Goal: Information Seeking & Learning: Learn about a topic

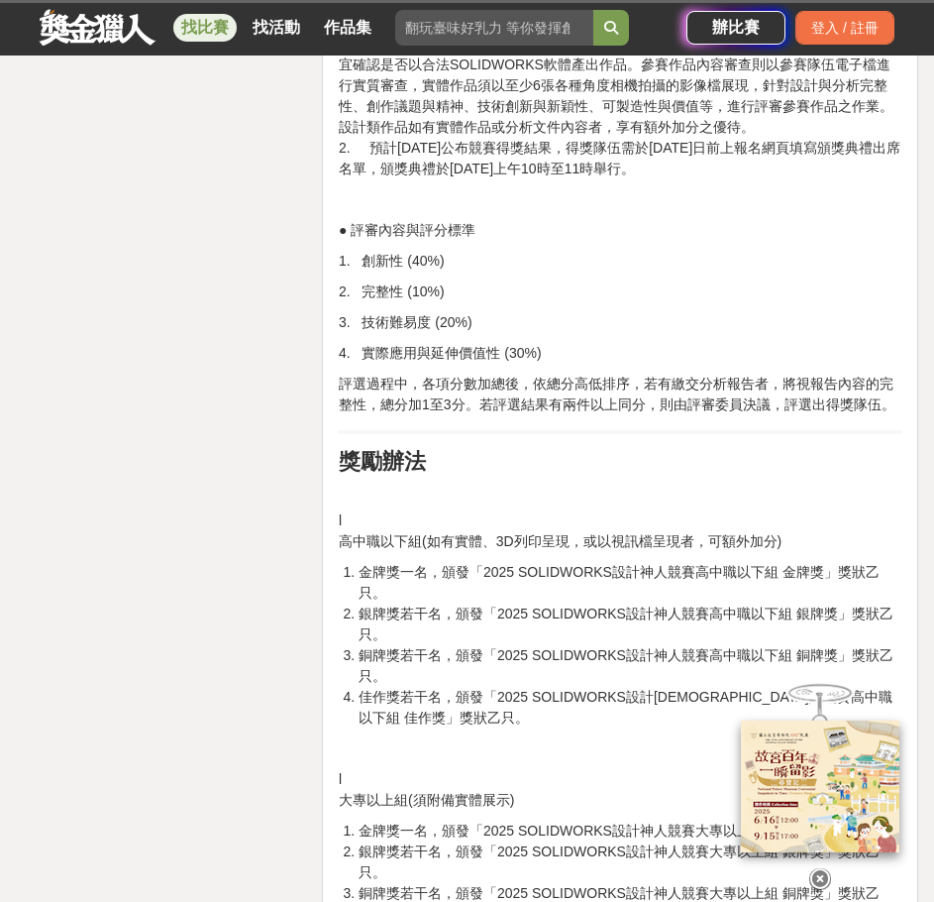
scroll to position [2147, 0]
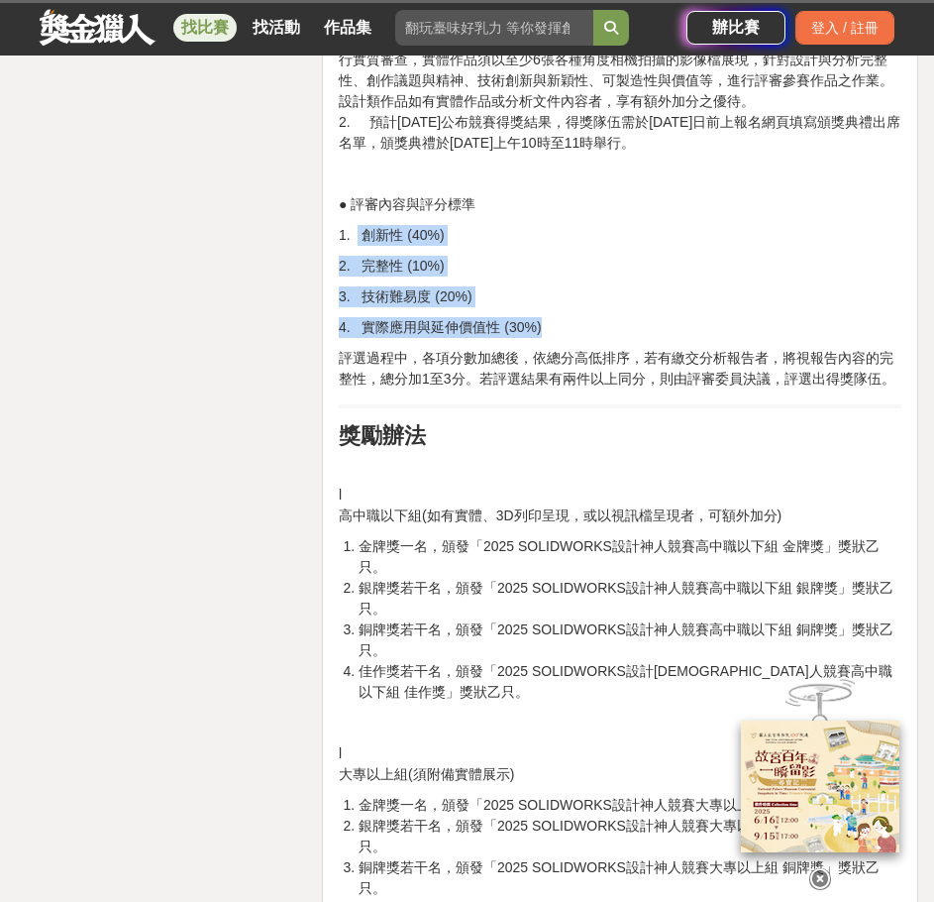
drag, startPoint x: 363, startPoint y: 351, endPoint x: 497, endPoint y: 407, distance: 146.1
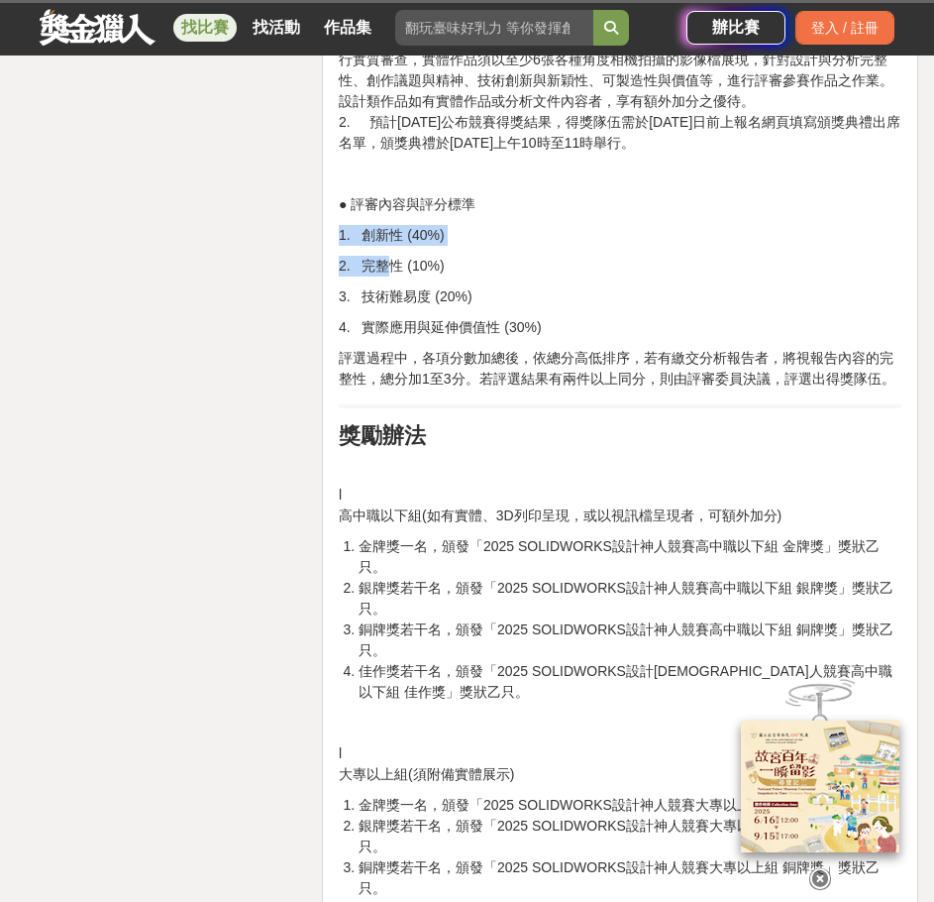
drag, startPoint x: 336, startPoint y: 341, endPoint x: 394, endPoint y: 364, distance: 62.7
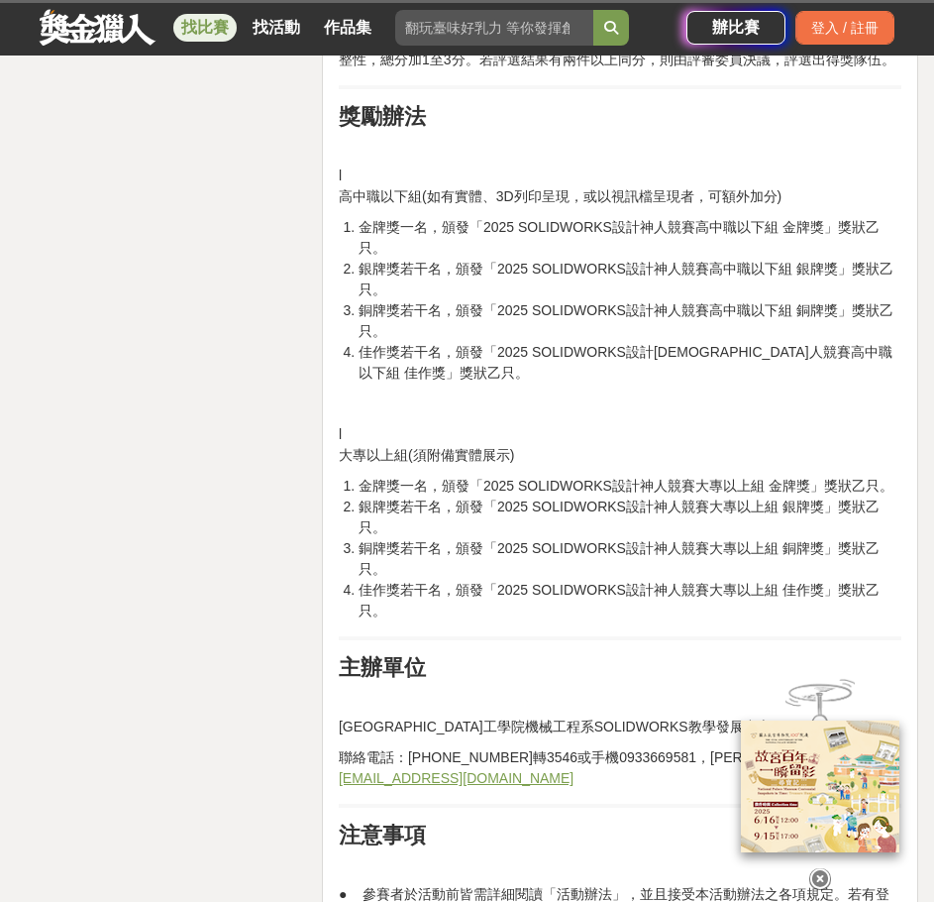
scroll to position [2477, 0]
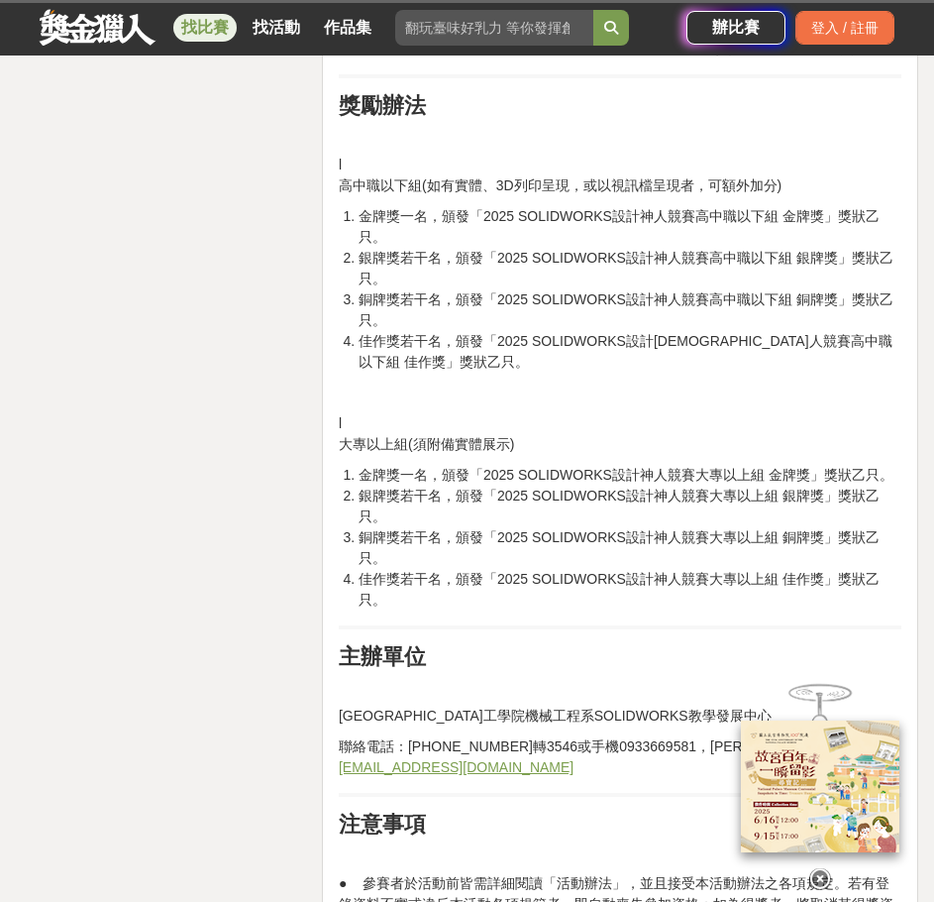
click at [822, 872] on icon at bounding box center [821, 879] width 22 height 22
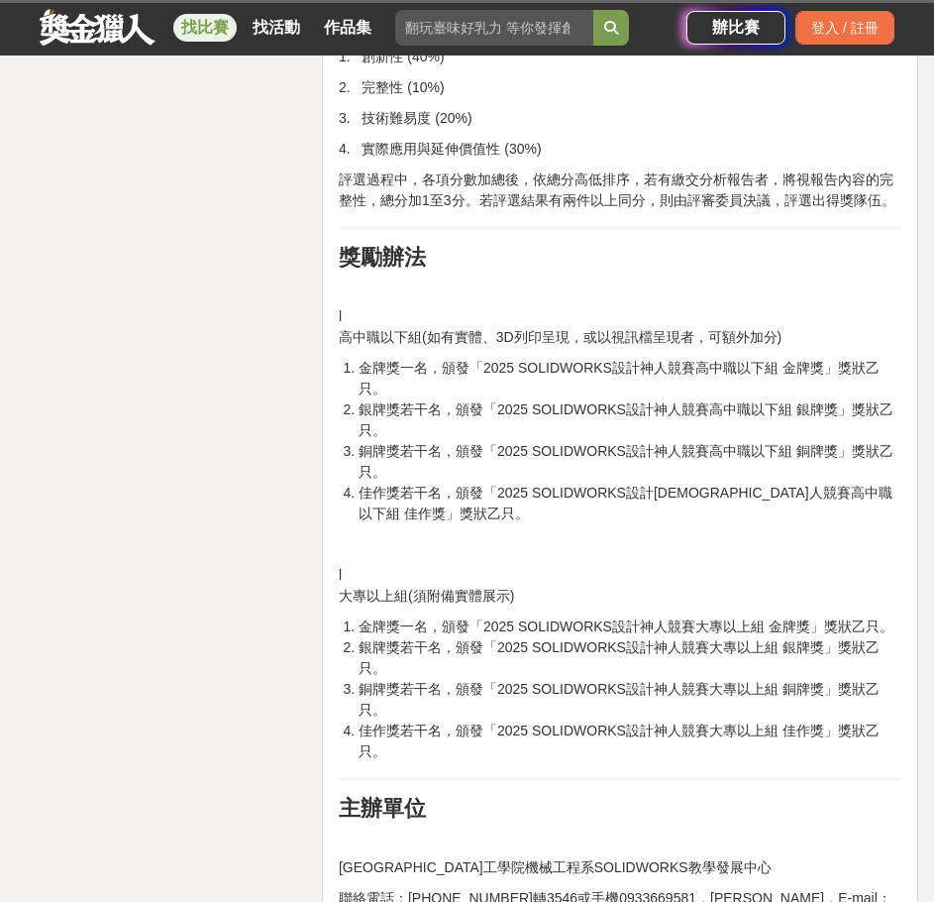
scroll to position [2312, 0]
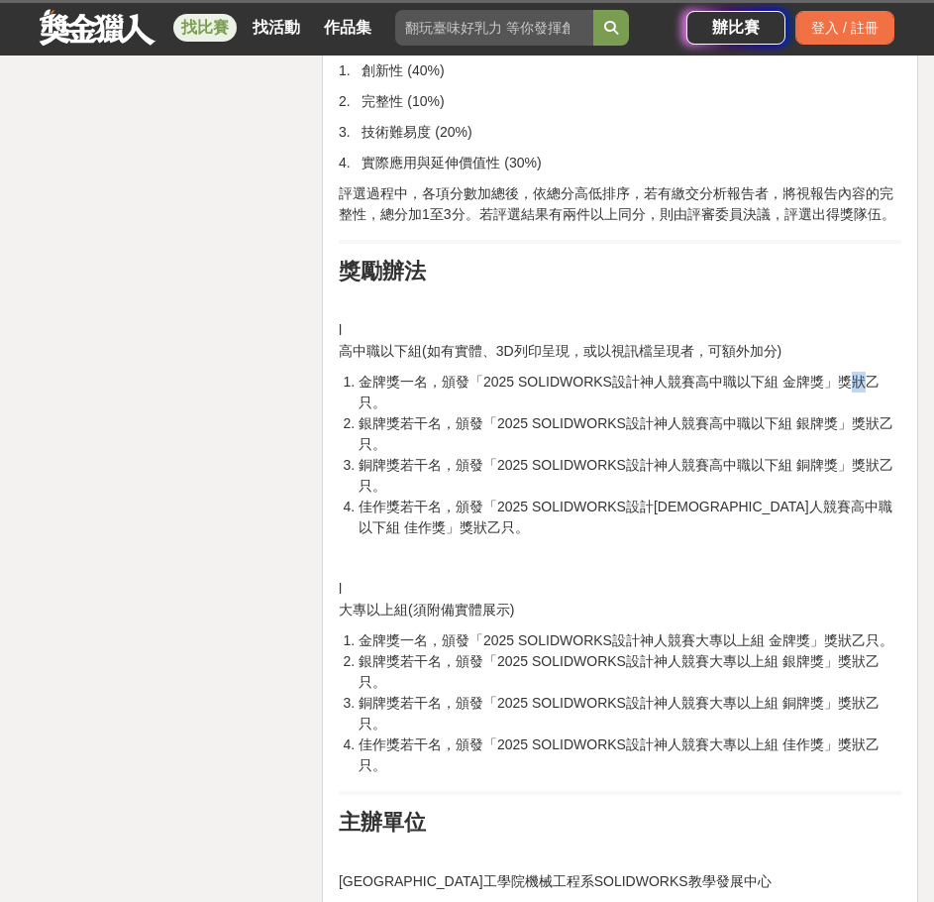
drag, startPoint x: 840, startPoint y: 486, endPoint x: 861, endPoint y: 488, distance: 21.0
click at [860, 413] on li "金牌獎一名，頒發「2025 SOLIDWORKS設計神人競賽高中職以下組 金牌獎」獎狀乙只。" at bounding box center [630, 393] width 543 height 42
drag, startPoint x: 858, startPoint y: 440, endPoint x: 838, endPoint y: 467, distance: 33.3
click at [858, 362] on p "l 高中職以下組(如有實體、3D列印呈現，或以視訊檔呈現者，可額外加分)" at bounding box center [620, 341] width 563 height 42
drag, startPoint x: 341, startPoint y: 458, endPoint x: 416, endPoint y: 459, distance: 75.3
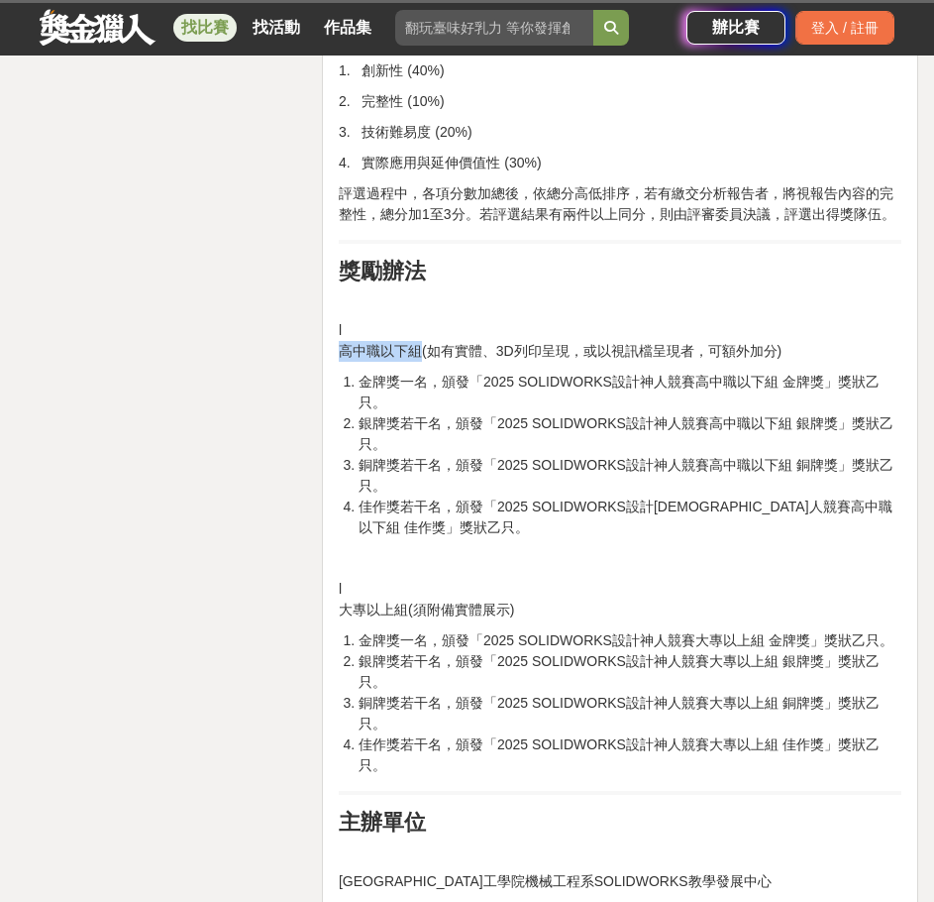
click at [416, 362] on p "l 高中職以下組(如有實體、3D列印呈現，或以視訊檔呈現者，可額外加分)" at bounding box center [620, 341] width 563 height 42
click at [339, 362] on p "l 高中職以下組(如有實體、3D列印呈現，或以視訊檔呈現者，可額外加分)" at bounding box center [620, 341] width 563 height 42
drag, startPoint x: 346, startPoint y: 697, endPoint x: 406, endPoint y: 701, distance: 60.6
click at [406, 620] on p "l 大專以上組(須附備實體展示)" at bounding box center [620, 600] width 563 height 42
drag, startPoint x: 342, startPoint y: 702, endPoint x: 403, endPoint y: 704, distance: 61.5
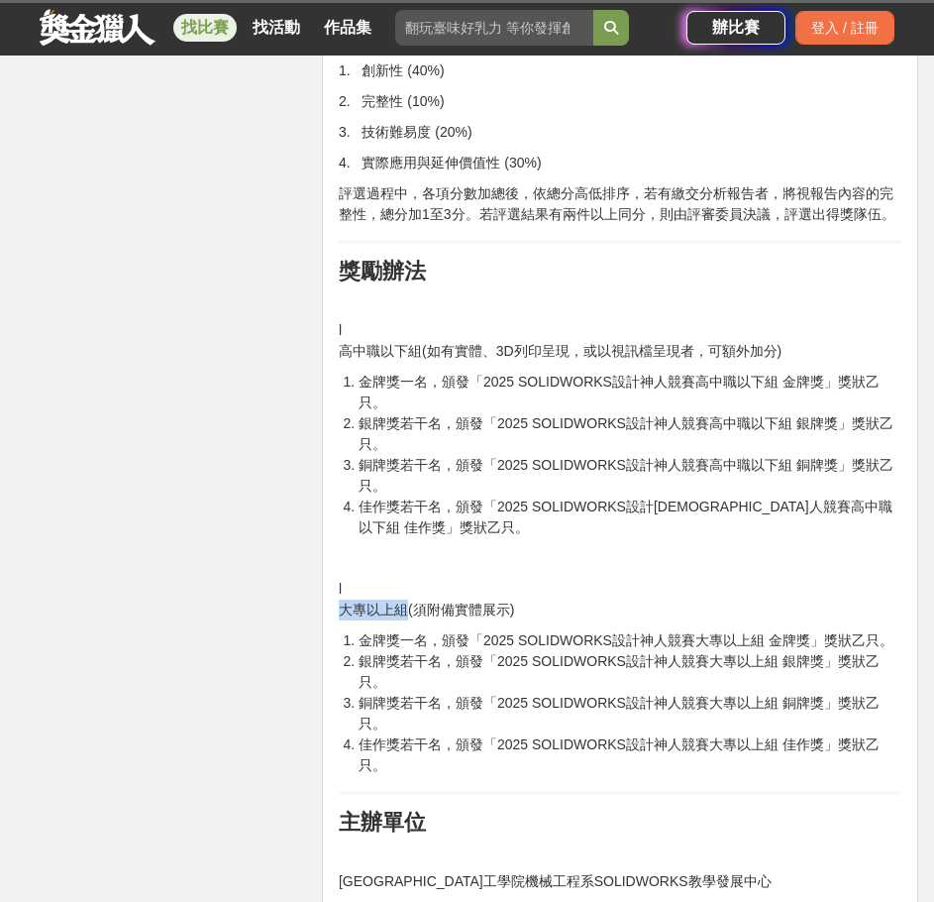
click at [403, 620] on p "l 大專以上組(須附備實體展示)" at bounding box center [620, 600] width 563 height 42
click at [397, 620] on p "l 大專以上組(須附備實體展示)" at bounding box center [620, 600] width 563 height 42
click at [423, 620] on p "l 大專以上組(須附備實體展示)" at bounding box center [620, 600] width 563 height 42
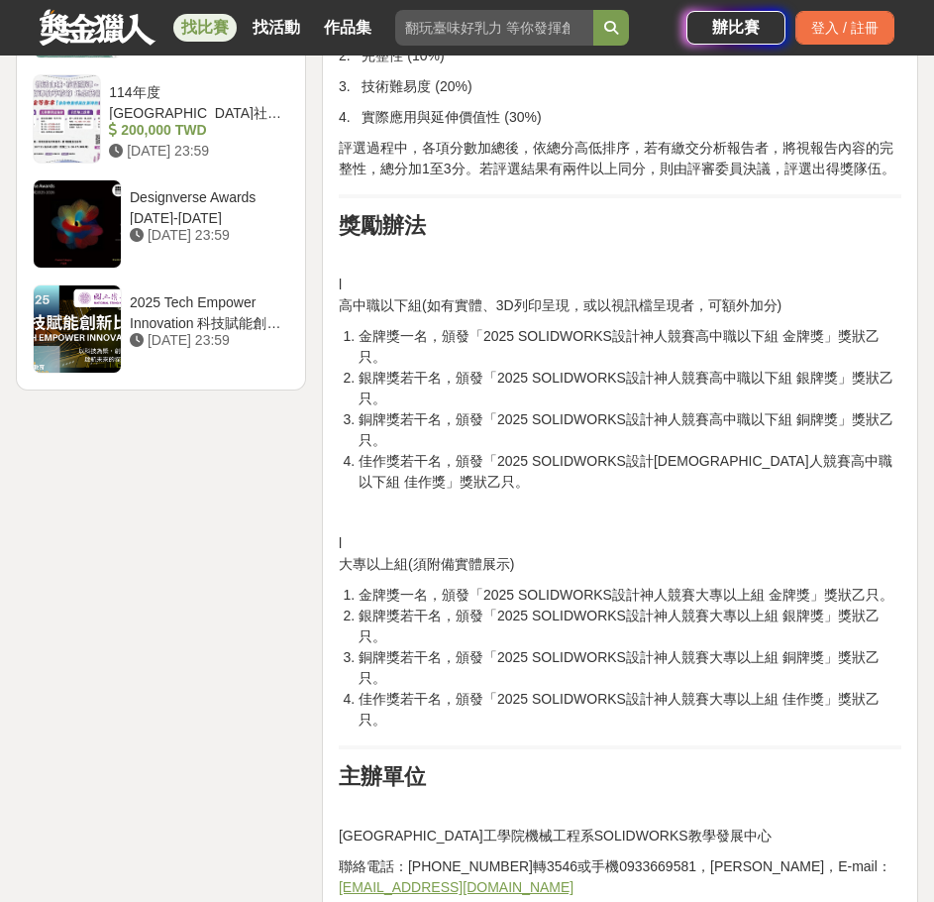
scroll to position [2643, 0]
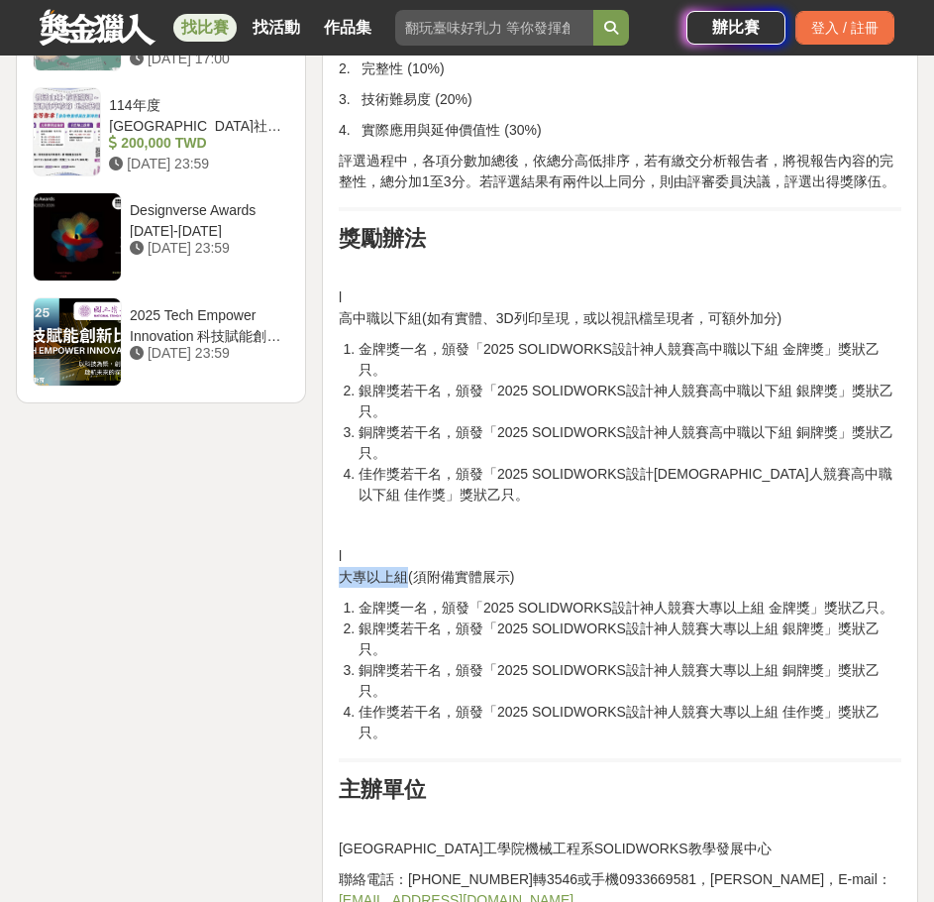
drag, startPoint x: 339, startPoint y: 669, endPoint x: 407, endPoint y: 673, distance: 68.5
click at [407, 588] on p "l 大專以上組(須附備實體展示)" at bounding box center [620, 567] width 563 height 42
click at [402, 588] on p "l 大專以上組(須附備實體展示)" at bounding box center [620, 567] width 563 height 42
drag, startPoint x: 343, startPoint y: 668, endPoint x: 406, endPoint y: 672, distance: 63.5
click at [406, 588] on p "l 大專以上組(須附備實體展示)" at bounding box center [620, 567] width 563 height 42
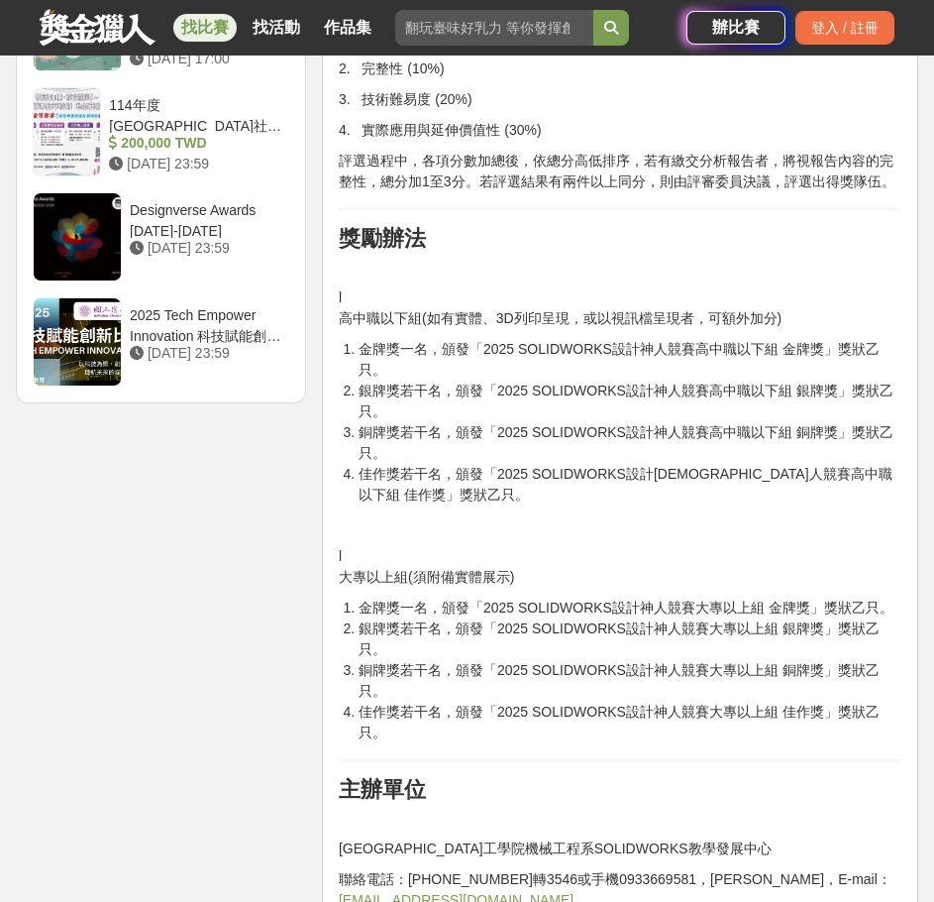
click at [411, 588] on p "l 大專以上組(須附備實體展示)" at bounding box center [620, 567] width 563 height 42
drag, startPoint x: 340, startPoint y: 426, endPoint x: 424, endPoint y: 437, distance: 84.9
click at [424, 329] on p "l 高中職以下組(如有實體、3D列印呈現，或以視訊檔呈現者，可額外加分)" at bounding box center [620, 308] width 563 height 42
click at [426, 380] on li "金牌獎一名，頒發「2025 SOLIDWORKS設計神人競賽高中職以下組 金牌獎」獎狀乙只。" at bounding box center [630, 360] width 543 height 42
drag, startPoint x: 502, startPoint y: 431, endPoint x: 750, endPoint y: 417, distance: 248.1
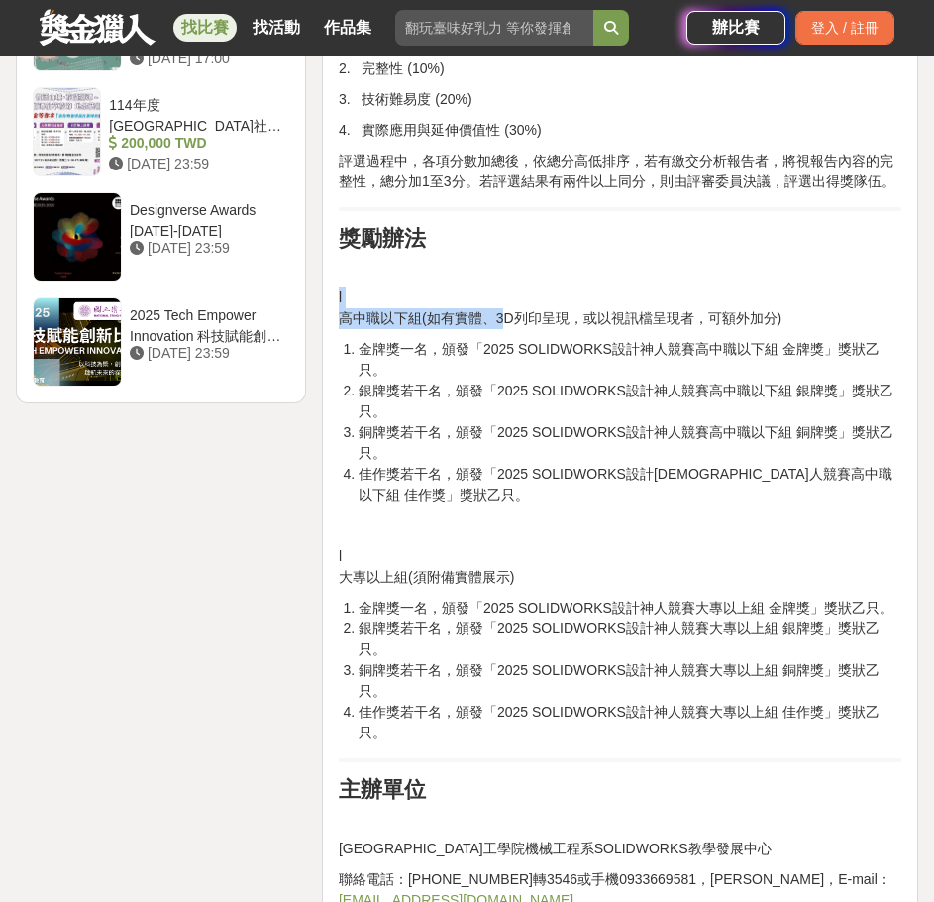
click at [750, 329] on p "l 高中職以下組(如有實體、3D列印呈現，或以視訊檔呈現者，可額外加分)" at bounding box center [620, 308] width 563 height 42
click at [785, 329] on p "l 高中職以下組(如有實體、3D列印呈現，或以視訊檔呈現者，可額外加分)" at bounding box center [620, 308] width 563 height 42
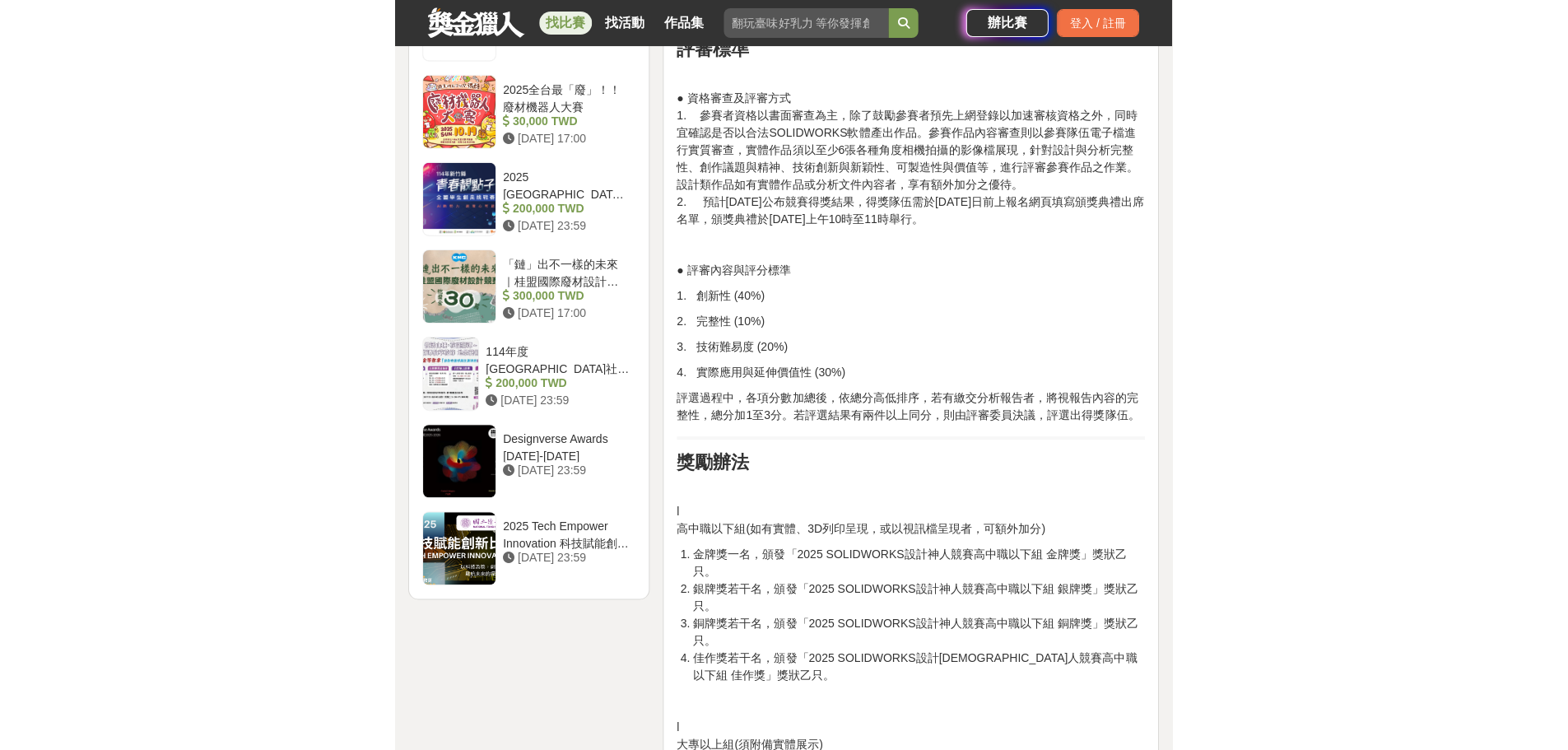
scroll to position [1920, 0]
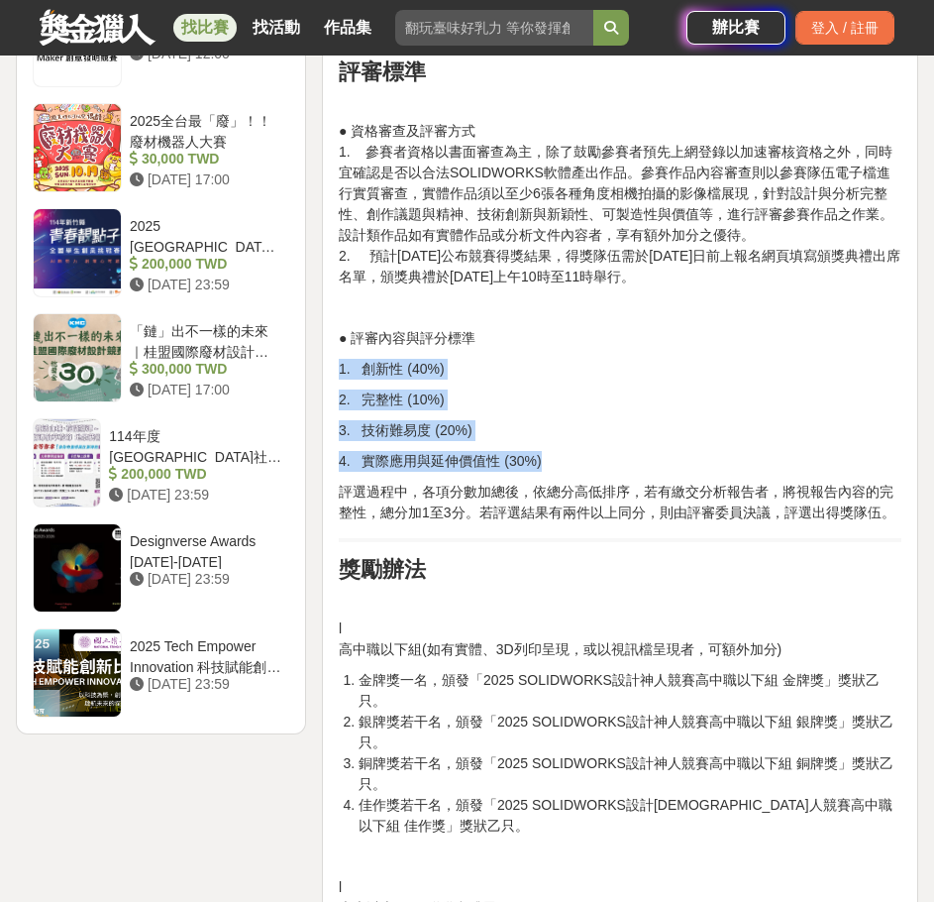
drag, startPoint x: 341, startPoint y: 478, endPoint x: 539, endPoint y: 574, distance: 220.2
copy div "1. 創新性 (40%) 2. 完整性 (10%) 3. 技術難易度 (20%) 4. 實際應用與延伸價值性 (30%)"
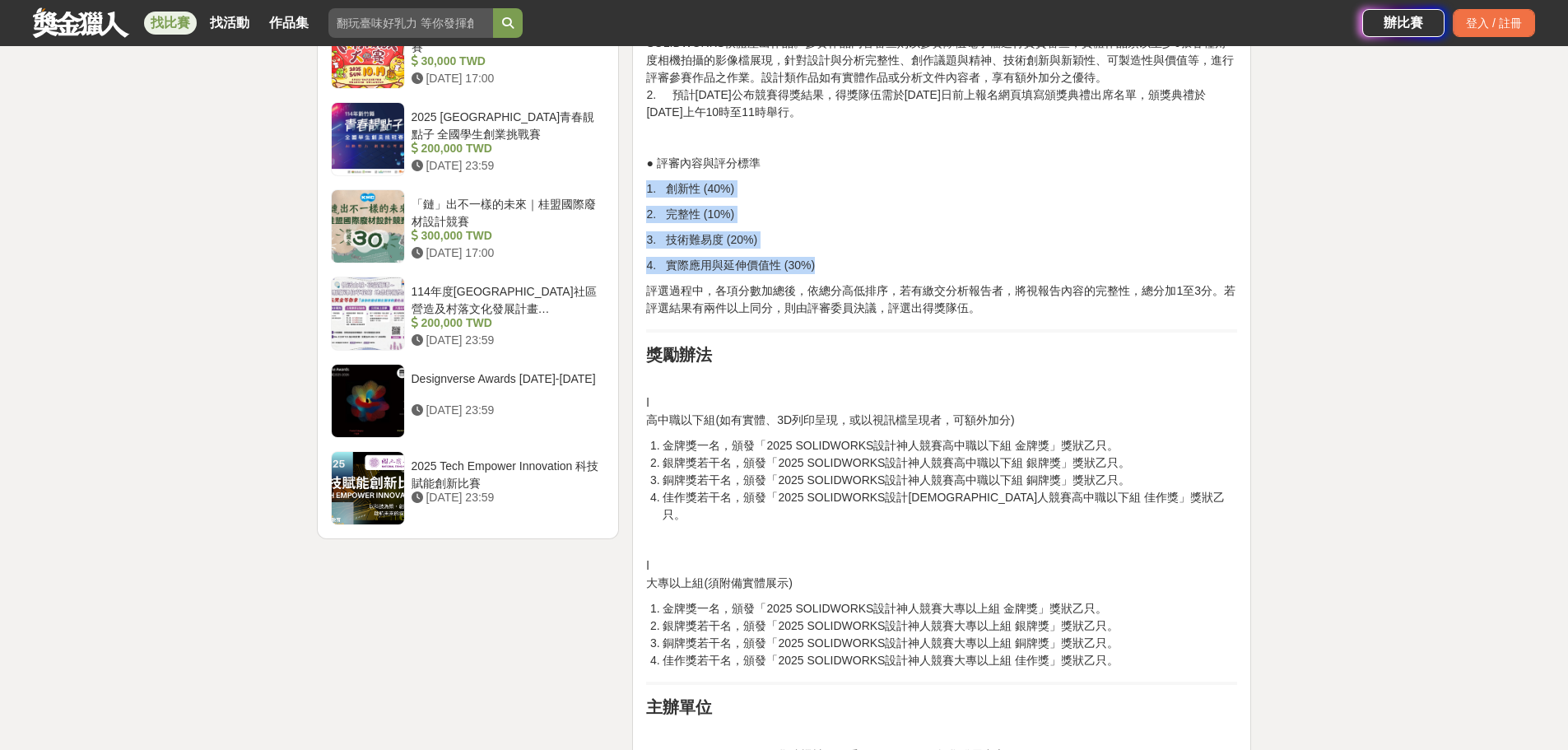
drag, startPoint x: 882, startPoint y: 281, endPoint x: 789, endPoint y: 476, distance: 216.0
drag, startPoint x: 742, startPoint y: 473, endPoint x: 840, endPoint y: 476, distance: 98.0
click at [775, 429] on p "l 高中職以下組(如有實體、3D列印呈現，或以視訊檔呈現者，可額外加分)" at bounding box center [941, 412] width 590 height 35
drag, startPoint x: 1012, startPoint y: 468, endPoint x: 973, endPoint y: 470, distance: 39.1
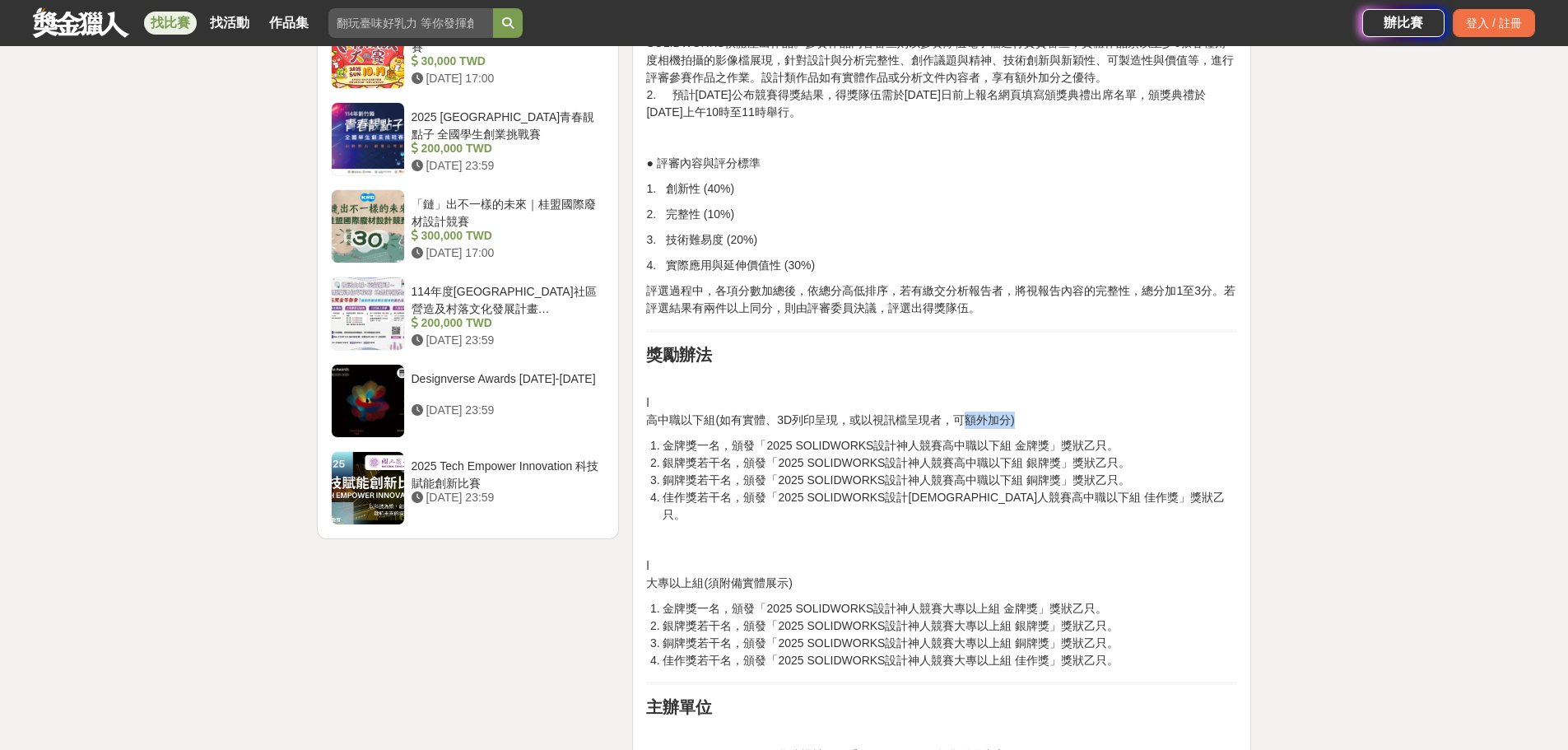
click at [775, 429] on p "l 高中職以下組(如有實體、3D列印呈現，或以視訊檔呈現者，可額外加分)" at bounding box center [941, 412] width 590 height 35
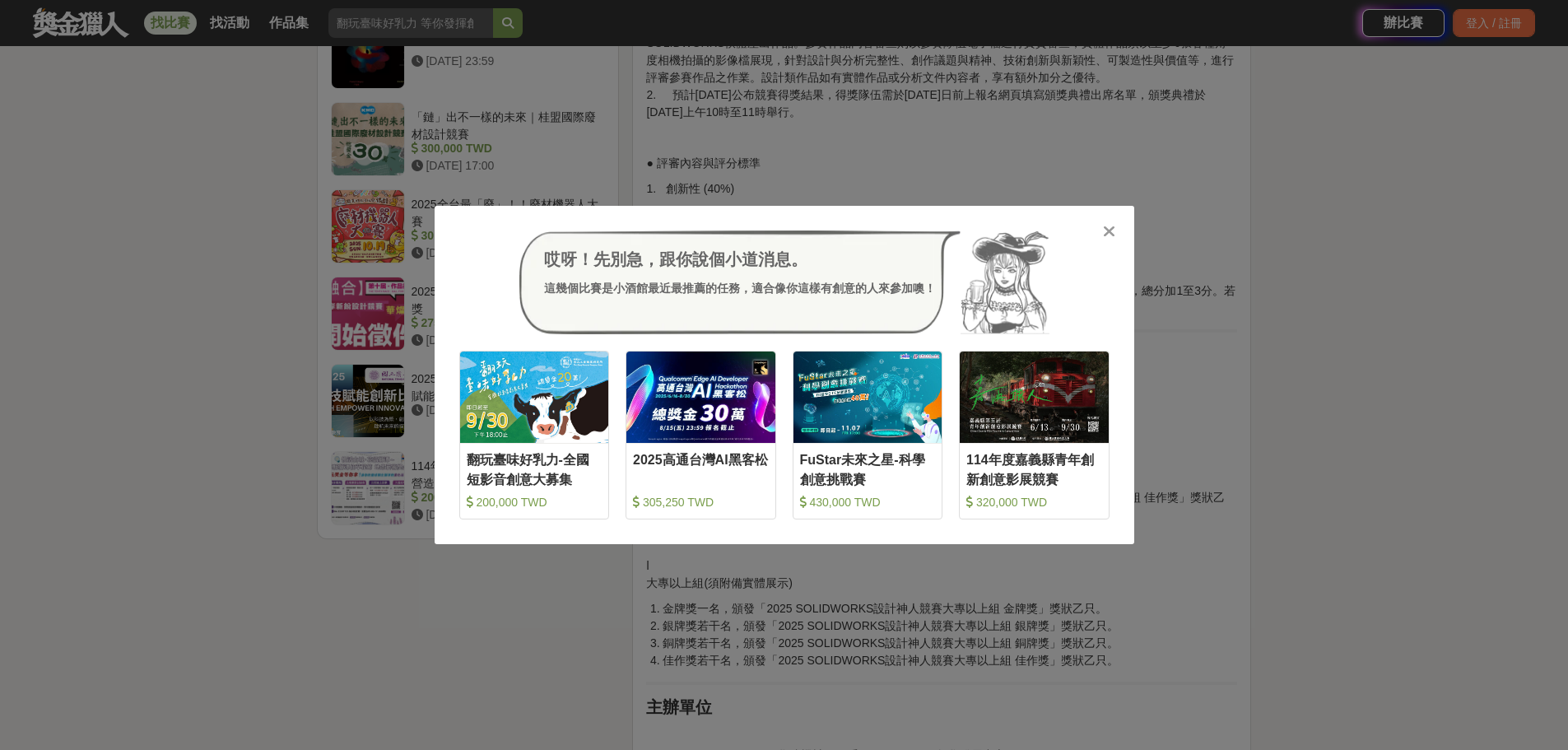
click at [775, 234] on icon at bounding box center [1109, 232] width 12 height 17
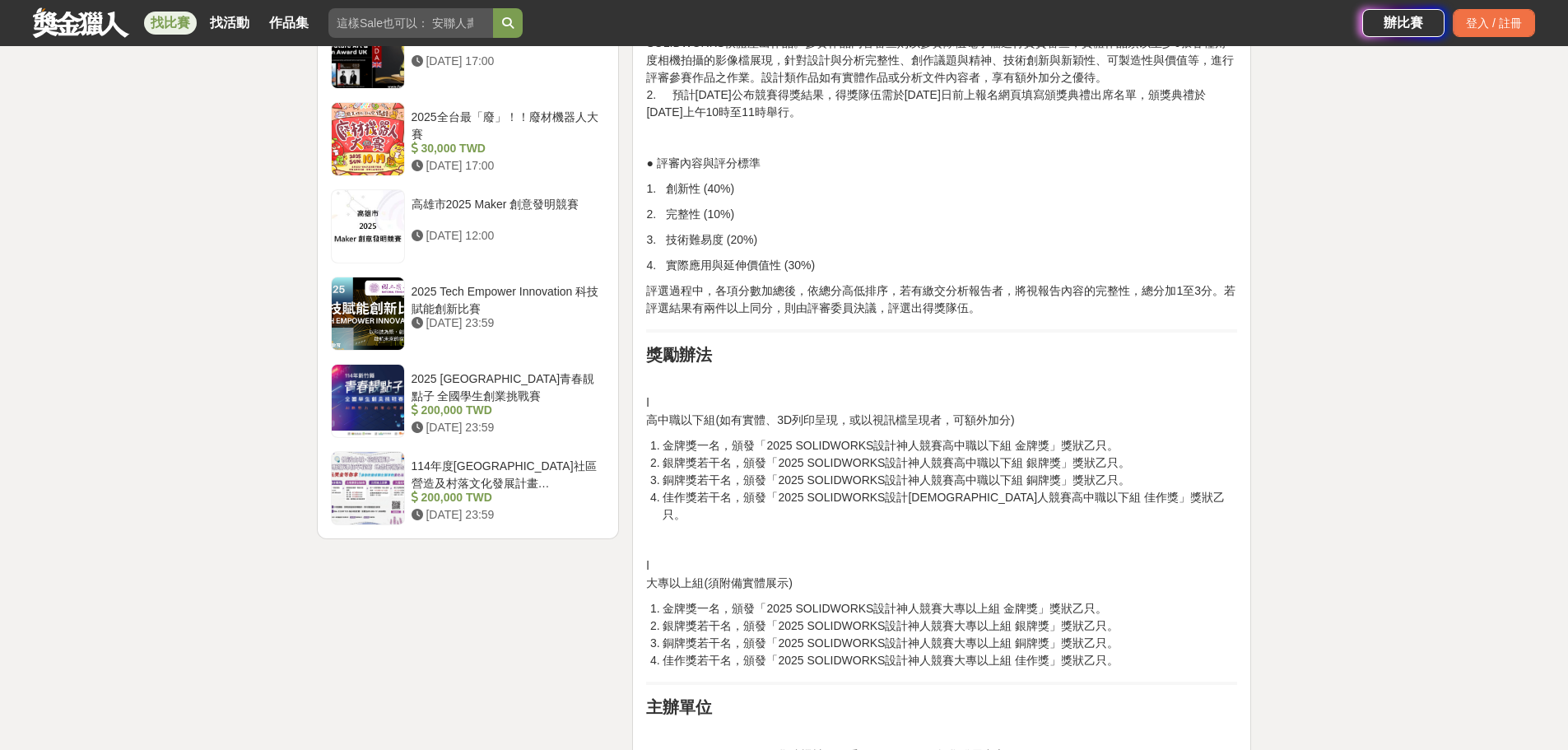
click at [775, 274] on p "4. 實際應用與延伸價值性 (30%)" at bounding box center [941, 265] width 590 height 17
drag, startPoint x: 811, startPoint y: 321, endPoint x: 644, endPoint y: 235, distance: 187.8
copy div "1. 創新性 (40%) 2. 完整性 (10%) 3. 技術難易度 (20%) 4. 實際應用與延伸價值性 (30%)"
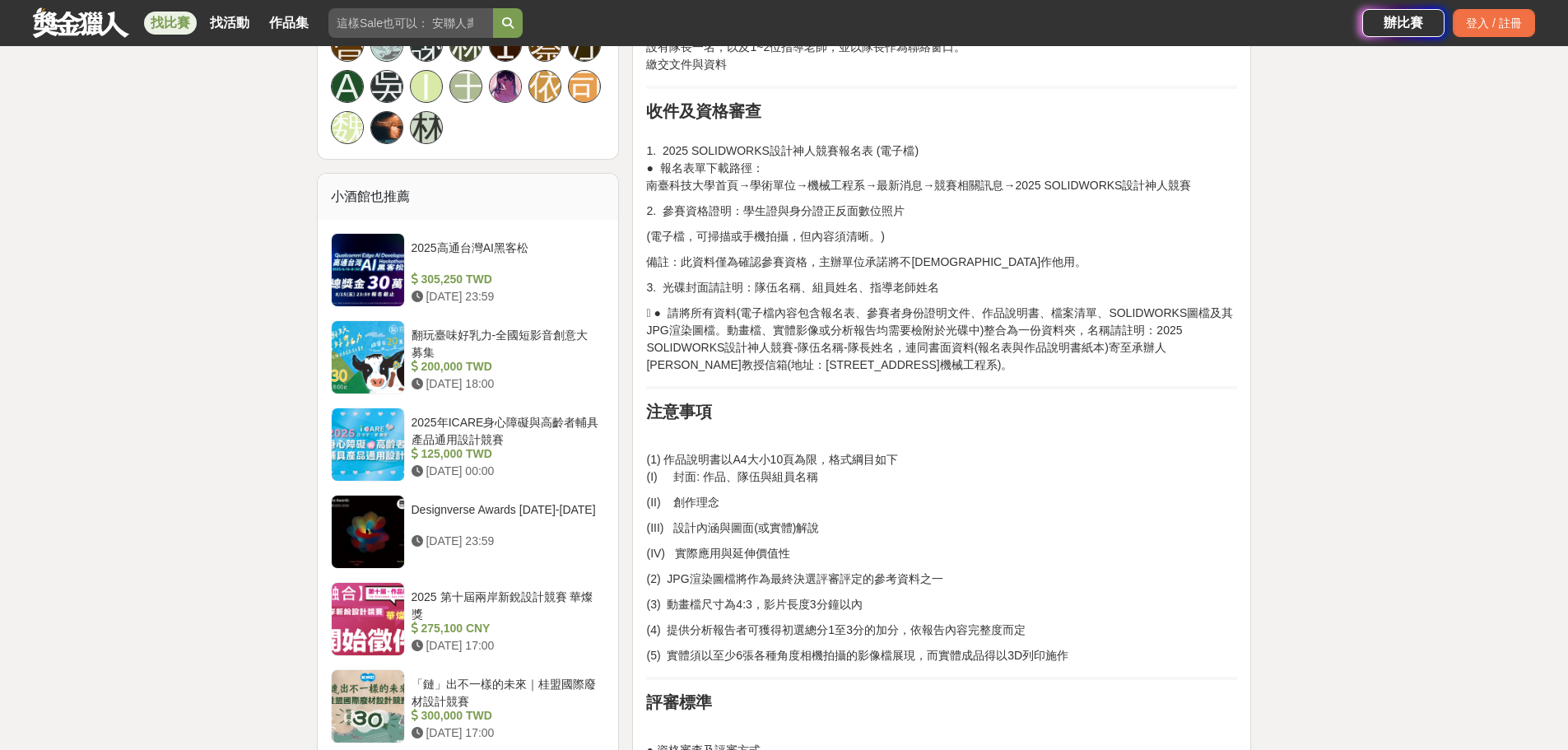
scroll to position [1097, 0]
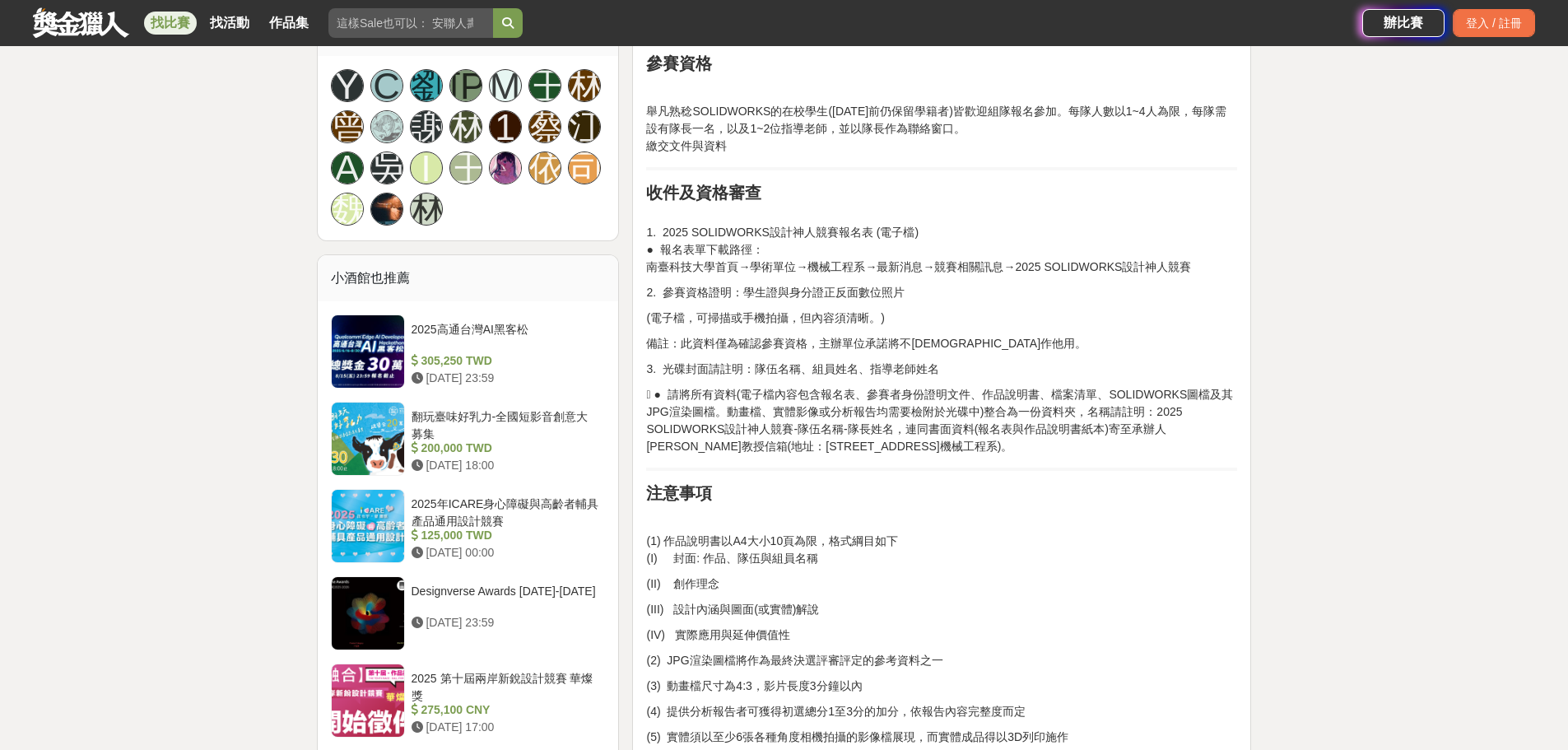
drag, startPoint x: 644, startPoint y: 248, endPoint x: 678, endPoint y: 257, distance: 35.2
click at [653, 248] on div "前言 競賽宗旨 活動時間與競賽方式 ● 收件、資格審查及競賽 自[DATE]起至[DATE]下午24時止(以郵戳為憑) ，郵寄繳交報名表紙本、作品說明書紙本與…" at bounding box center [941, 679] width 619 height 2445
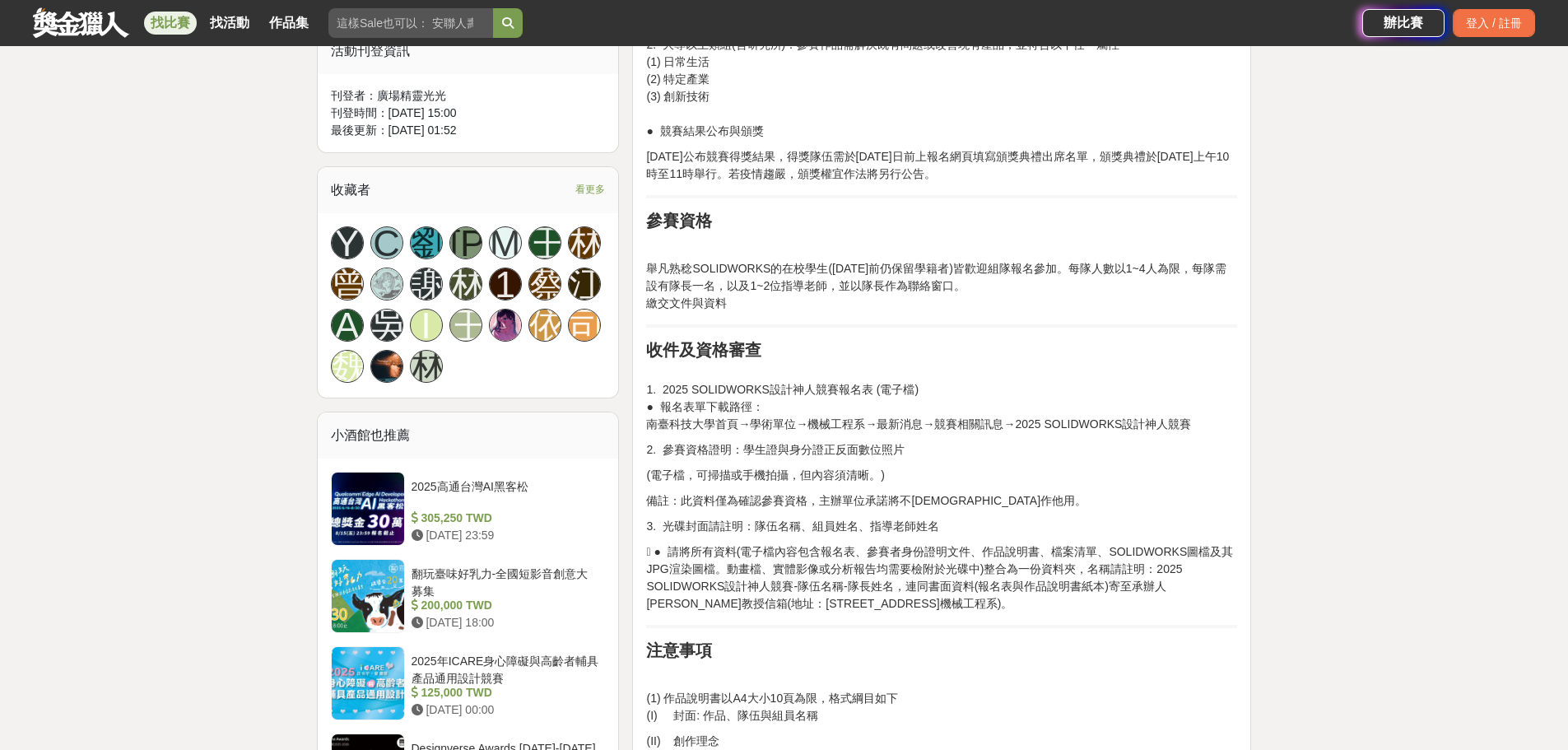
scroll to position [823, 0]
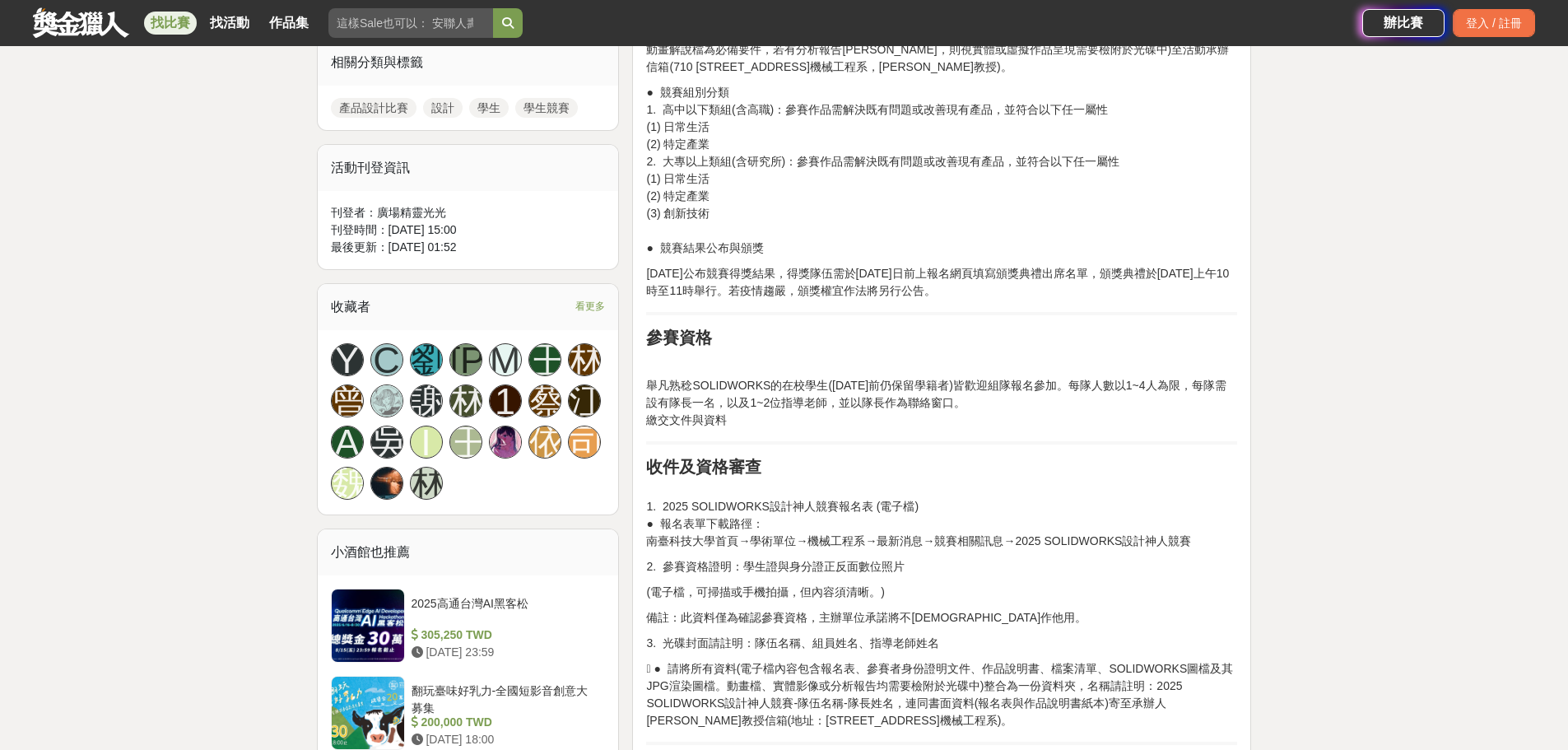
drag, startPoint x: 691, startPoint y: 431, endPoint x: 679, endPoint y: 440, distance: 15.0
click at [692, 429] on p "舉凡熟稔SOLIDWORKS的在校學生([DATE]前仍保留學籍者)皆歡迎組隊報名參加。每隊人數以1~4人為限，每隊需設有隊長一名，以及1~2位指導老師，並以…" at bounding box center [941, 403] width 590 height 51
drag, startPoint x: 672, startPoint y: 440, endPoint x: 823, endPoint y: 438, distance: 151.0
click at [775, 429] on p "舉凡熟稔SOLIDWORKS的在校學生([DATE]前仍保留學籍者)皆歡迎組隊報名參加。每隊人數以1~4人為限，每隊需設有隊長一名，以及1~2位指導老師，並以…" at bounding box center [941, 403] width 590 height 51
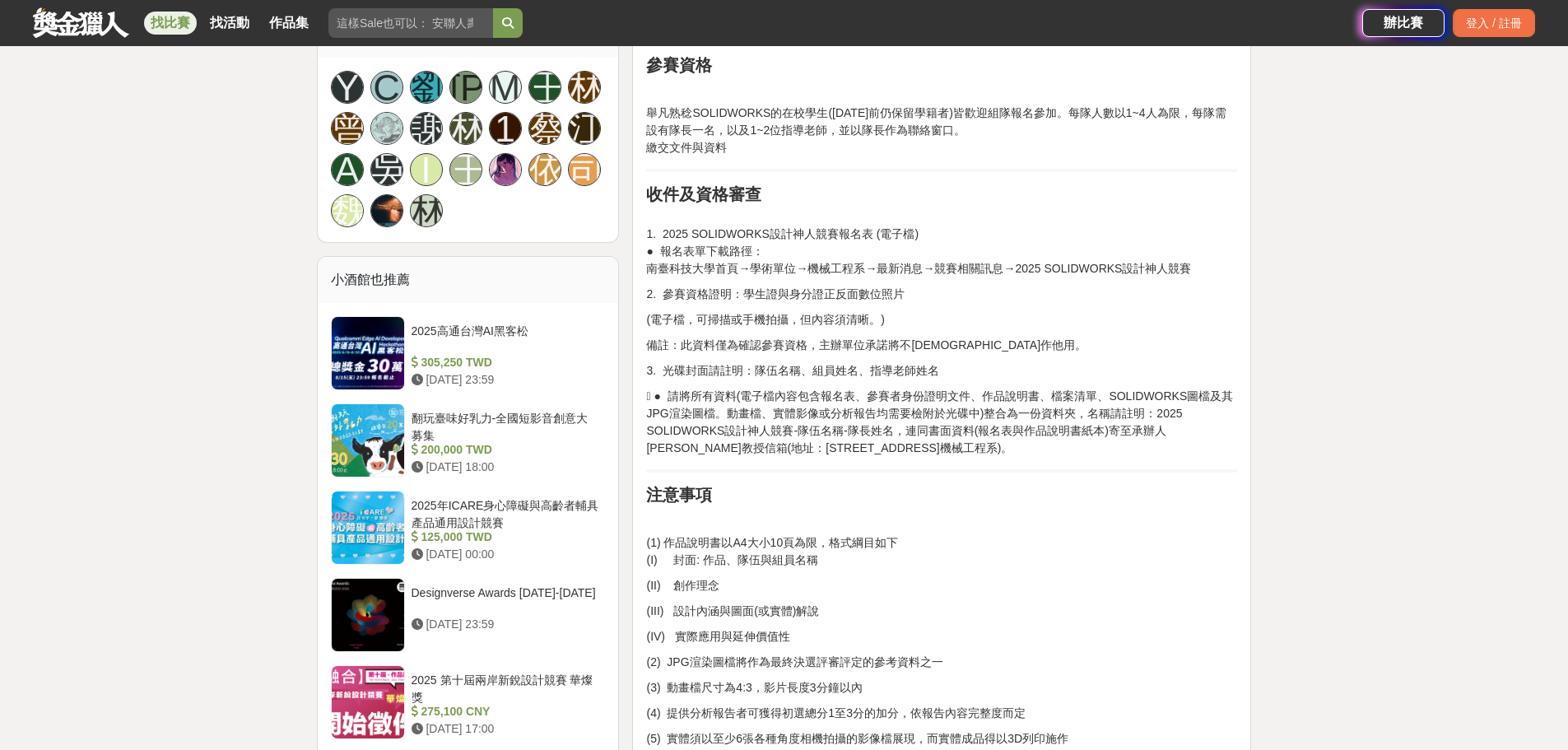
scroll to position [1097, 0]
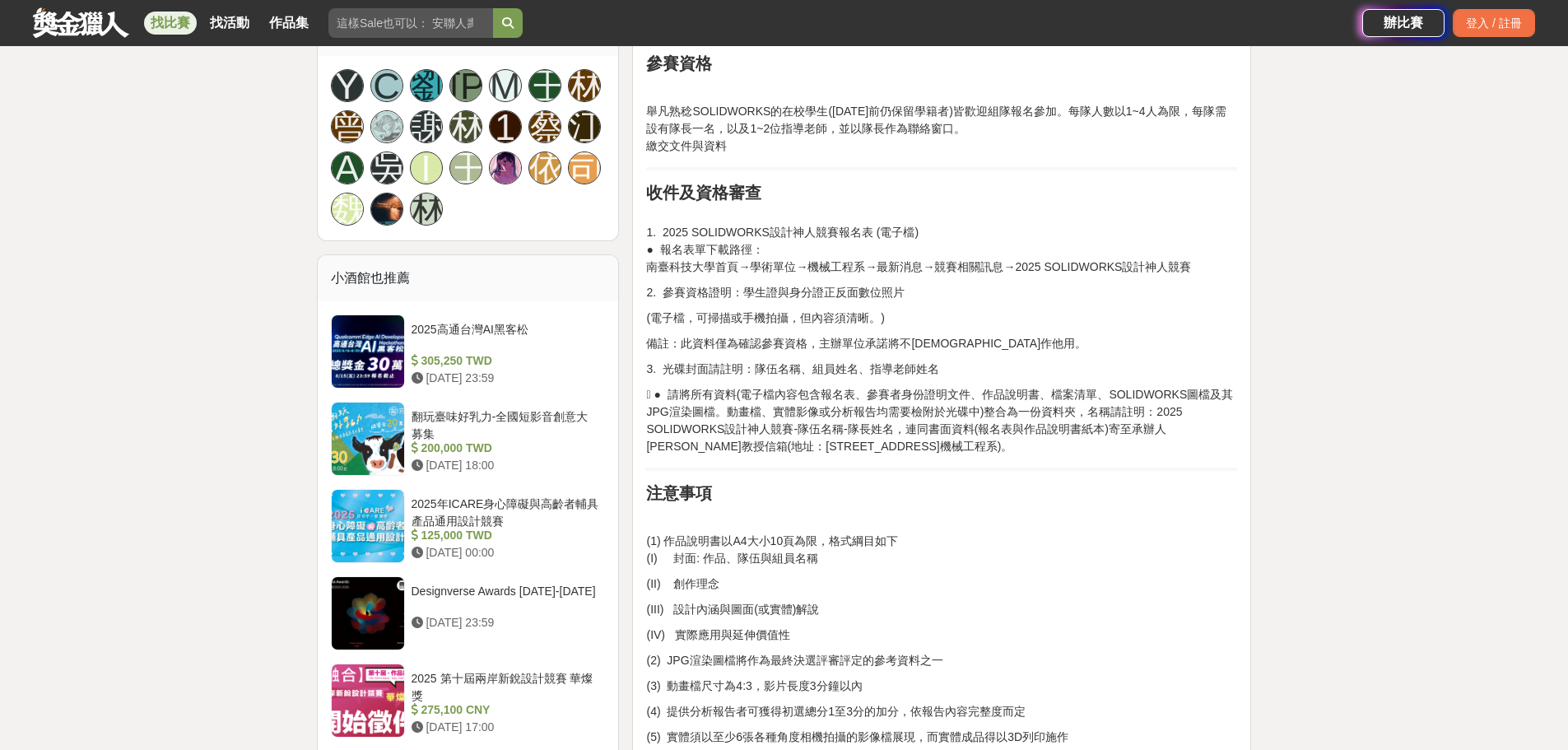
drag, startPoint x: 669, startPoint y: 277, endPoint x: 719, endPoint y: 292, distance: 52.2
click at [669, 276] on p "1. 2025 SOLIDWORKS設計神人競賽報名表 (電子檔) ● 報名表單下載路徑： 南臺科技大學首頁→學術單位→機械工程系→最新消息→競賽相關訊息→2…" at bounding box center [941, 241] width 590 height 69
click at [775, 276] on p "1. 2025 SOLIDWORKS設計神人競賽報名表 (電子檔) ● 報名表單下載路徑： 南臺科技大學首頁→學術單位→機械工程系→最新消息→競賽相關訊息→2…" at bounding box center [941, 241] width 590 height 69
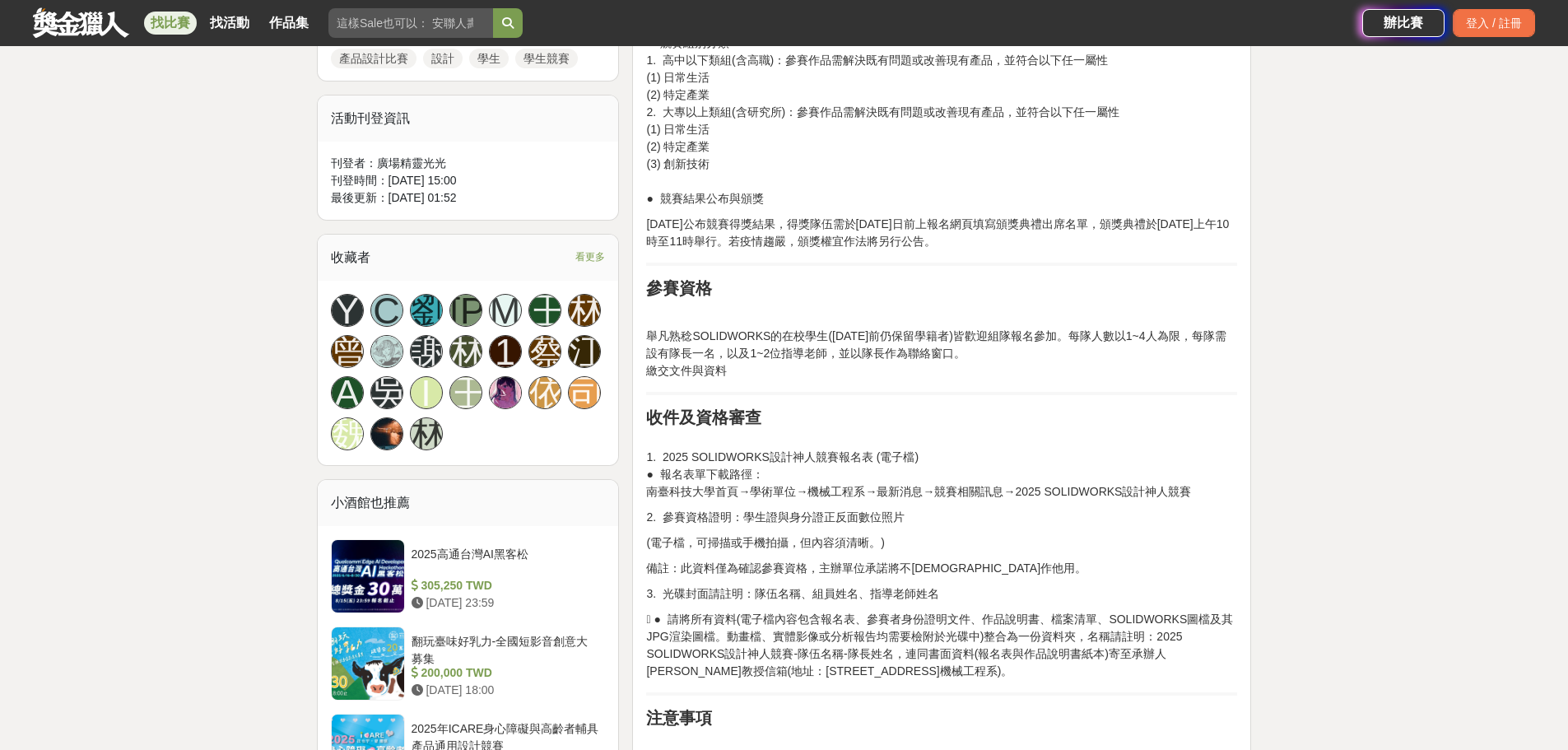
scroll to position [960, 0]
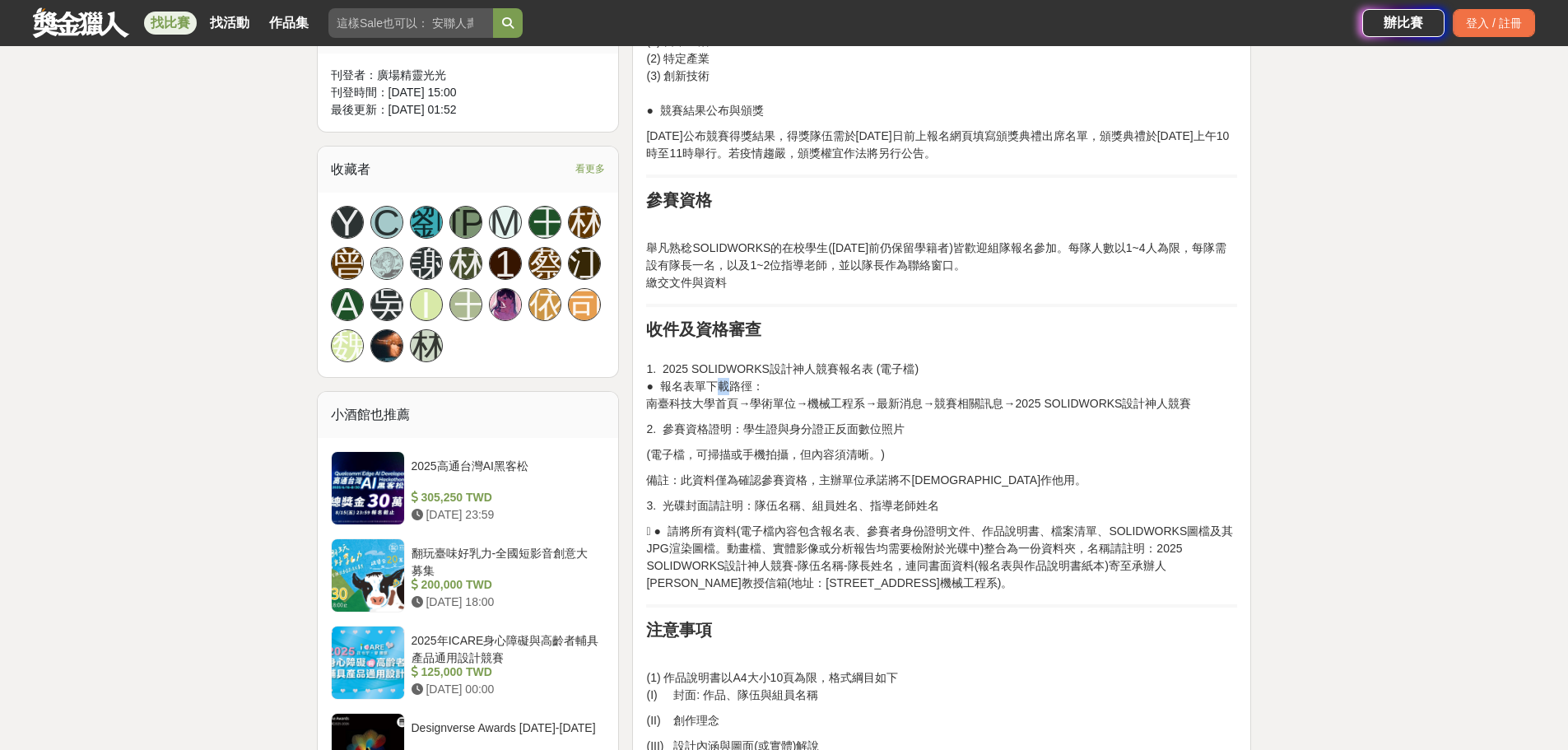
click at [727, 412] on p "1. 2025 SOLIDWORKS設計神人競賽報名表 (電子檔) ● 報名表單下載路徑： 南臺科技大學首頁→學術單位→機械工程系→最新消息→競賽相關訊息→2…" at bounding box center [941, 377] width 590 height 69
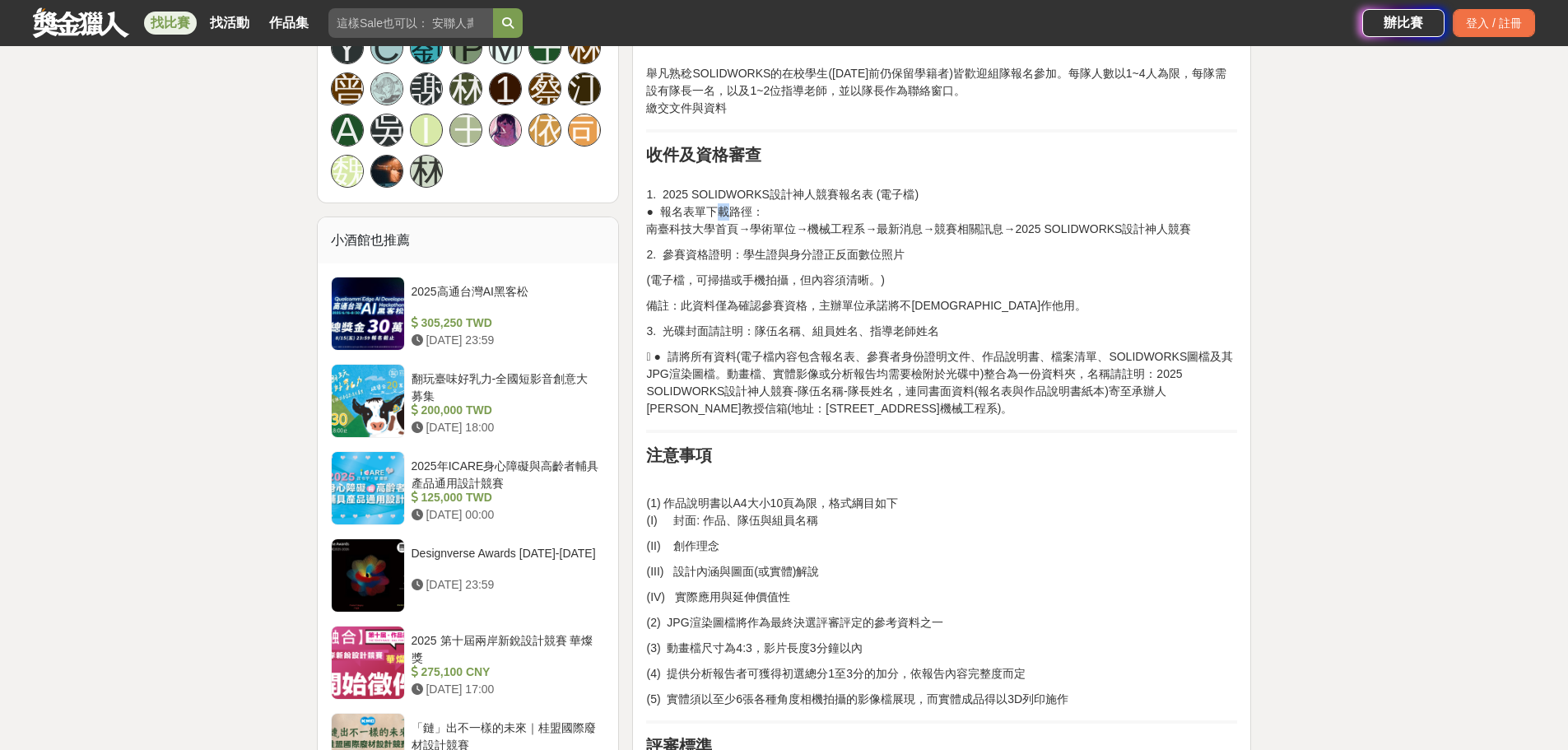
scroll to position [1234, 0]
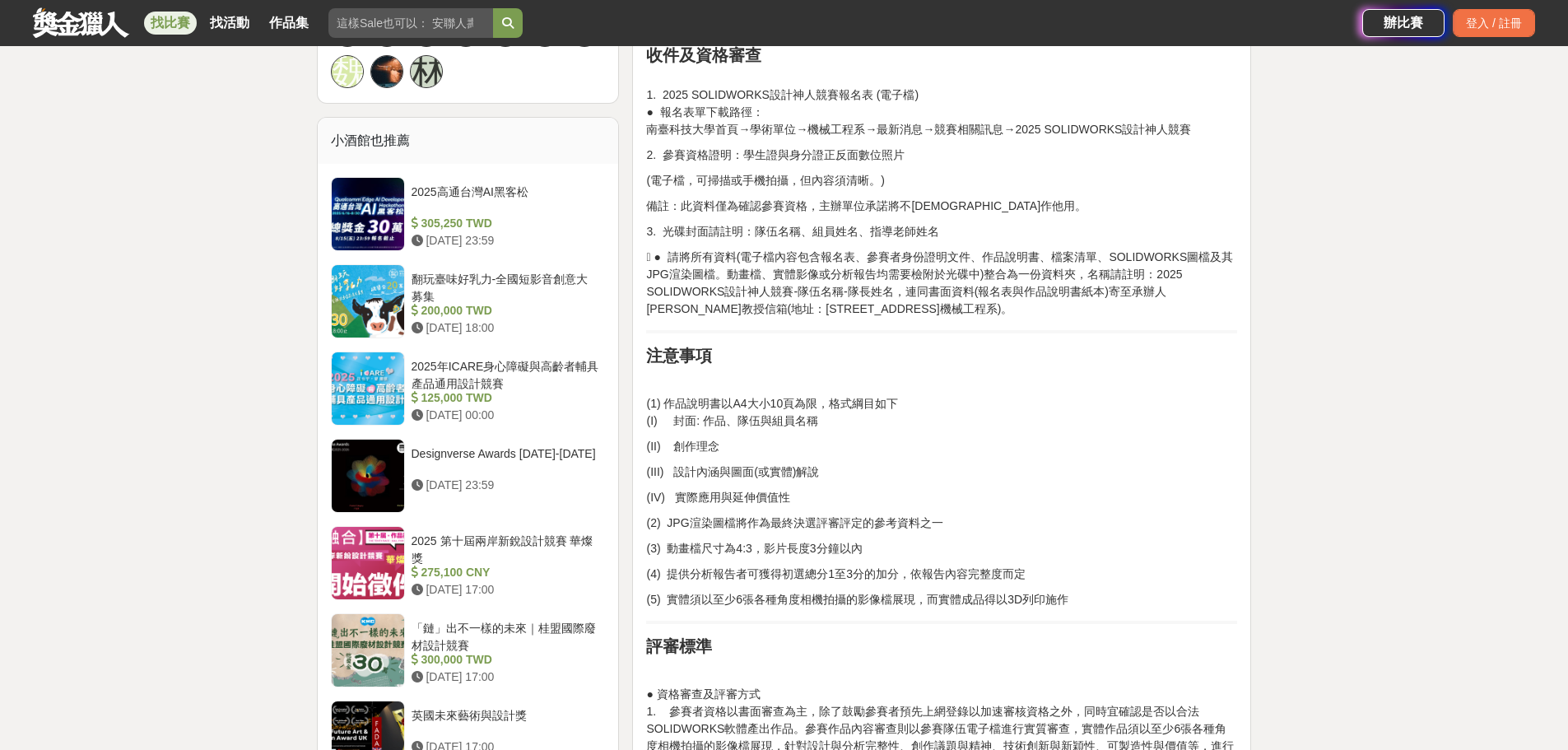
click at [689, 387] on p at bounding box center [941, 378] width 590 height 17
drag, startPoint x: 686, startPoint y: 457, endPoint x: 729, endPoint y: 458, distance: 43.0
click at [688, 429] on p "(1) 作品說明書以A4大小10頁為限，格式綱目如下 (I) 封面: 作品、隊伍與組員名稱" at bounding box center [941, 413] width 590 height 35
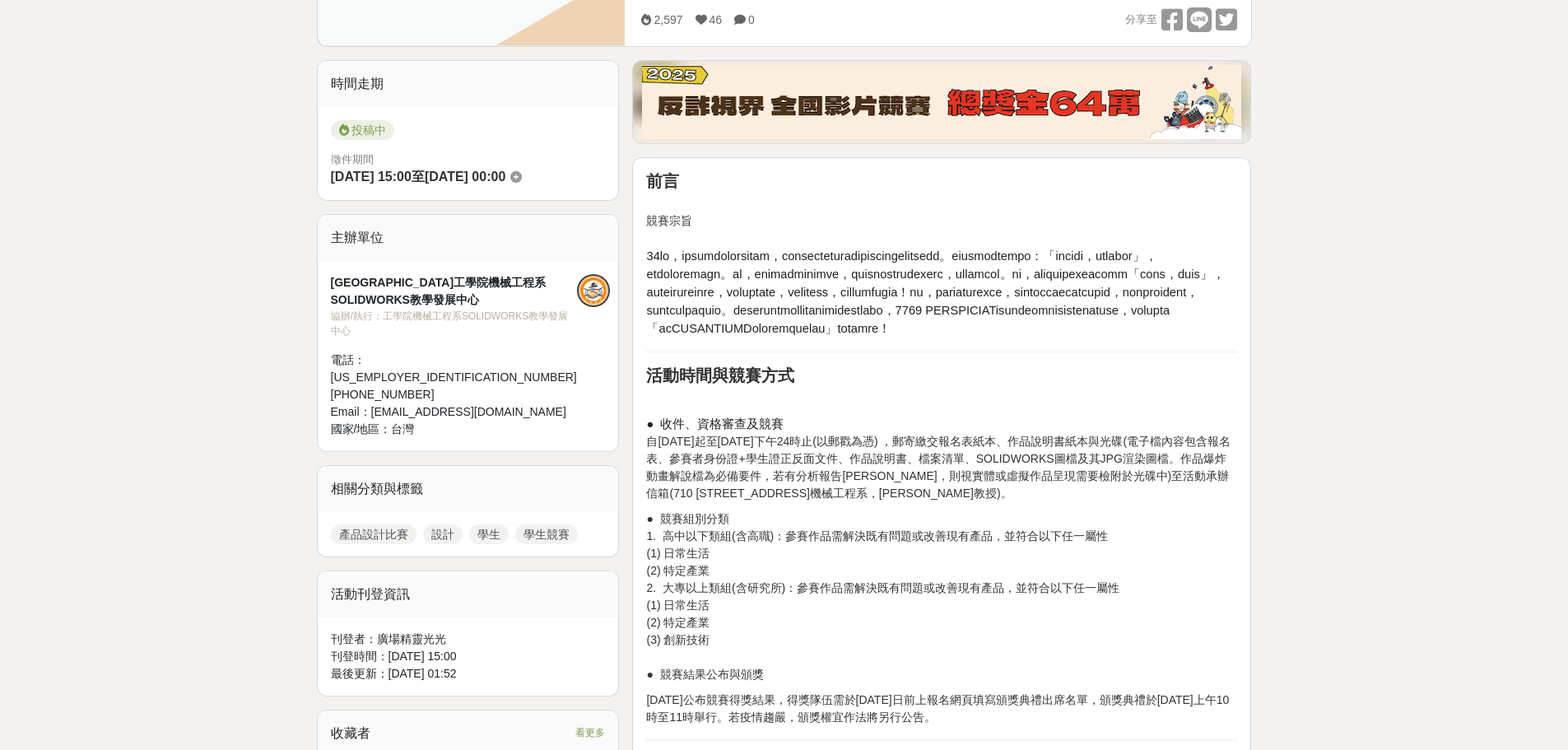
scroll to position [411, 0]
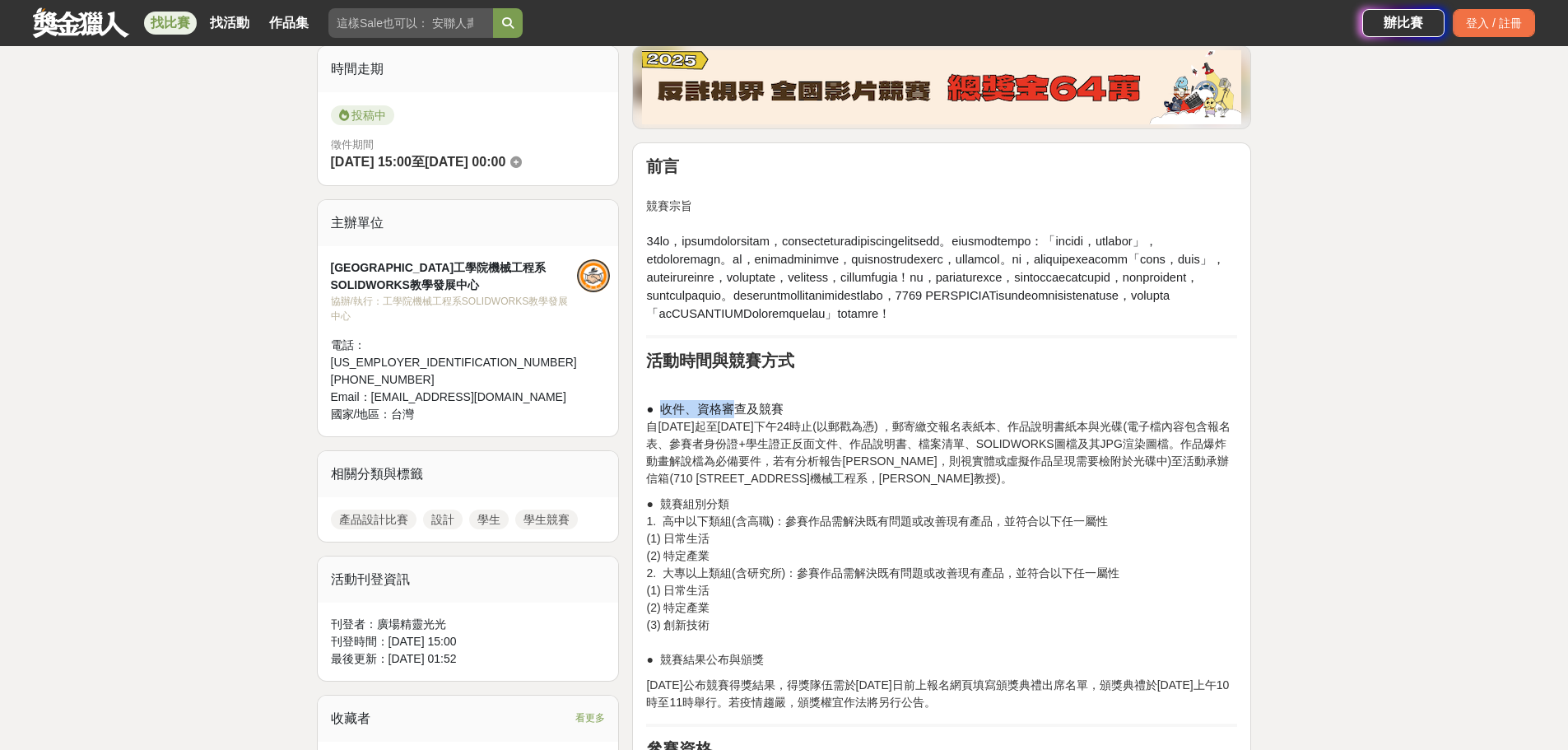
drag, startPoint x: 668, startPoint y: 463, endPoint x: 739, endPoint y: 462, distance: 71.0
click at [735, 415] on span "● 收件、資格審查及競賽" at bounding box center [714, 409] width 137 height 13
click at [775, 415] on span "● 收件、資格審查及競賽" at bounding box center [714, 409] width 137 height 13
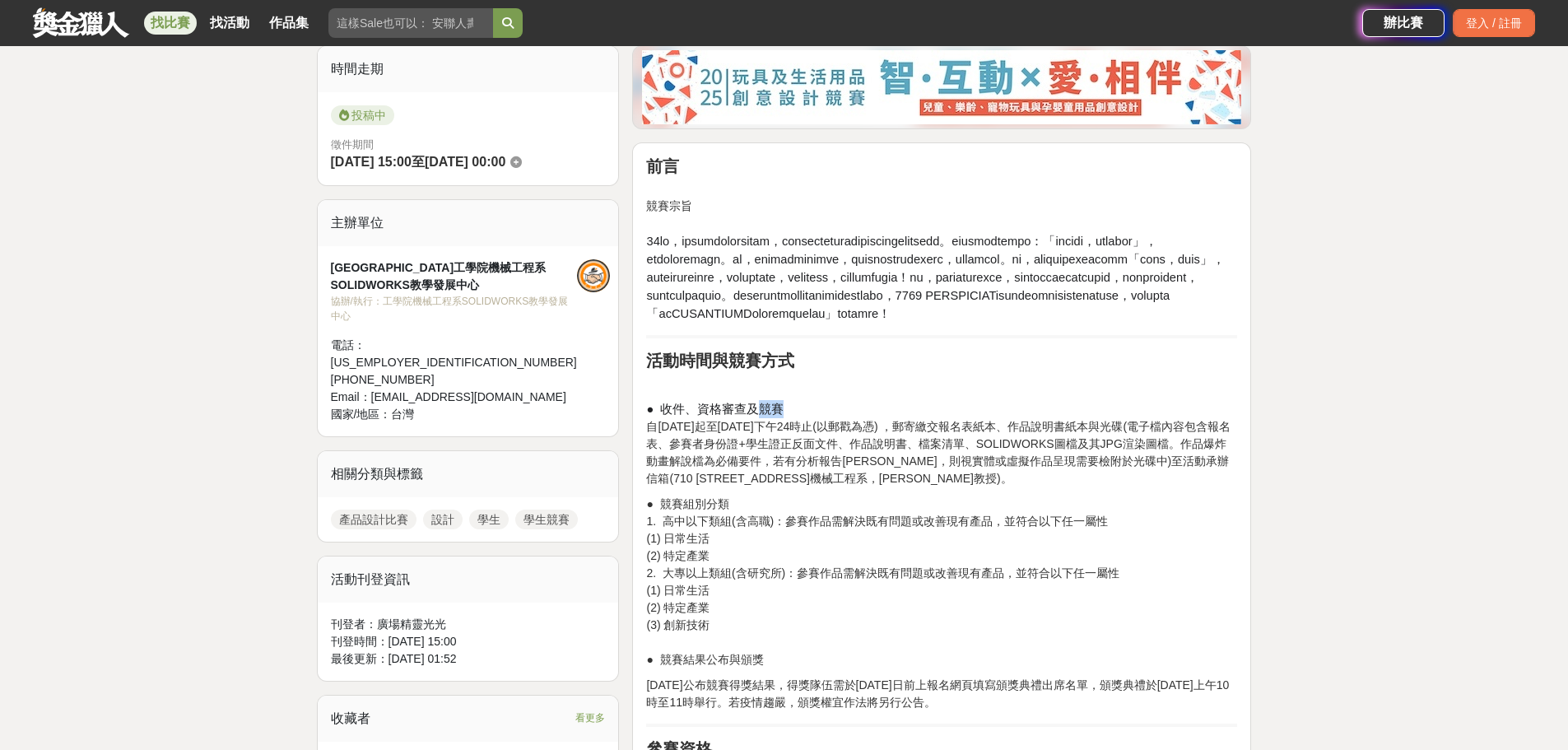
drag, startPoint x: 782, startPoint y: 462, endPoint x: 757, endPoint y: 473, distance: 27.3
click at [759, 471] on p "● 收件、資格審查及競賽 自[DATE]起至[DATE]下午24時止(以郵戳為憑) ，郵寄繳交報名表紙本、作品說明書紙本與光碟(電子檔內容包含報名表、參賽者身…" at bounding box center [941, 444] width 590 height 87
click at [704, 488] on p "● 收件、資格審查及競賽 自[DATE]起至[DATE]下午24時止(以郵戳為憑) ，郵寄繳交報名表紙本、作品說明書紙本與光碟(電子檔內容包含報名表、參賽者身…" at bounding box center [941, 444] width 590 height 87
drag, startPoint x: 727, startPoint y: 480, endPoint x: 991, endPoint y: 481, distance: 264.0
click at [775, 481] on p "● 收件、資格審查及競賽 自[DATE]起至[DATE]下午24時止(以郵戳為憑) ，郵寄繳交報名表紙本、作品說明書紙本與光碟(電子檔內容包含報名表、參賽者身…" at bounding box center [941, 444] width 590 height 87
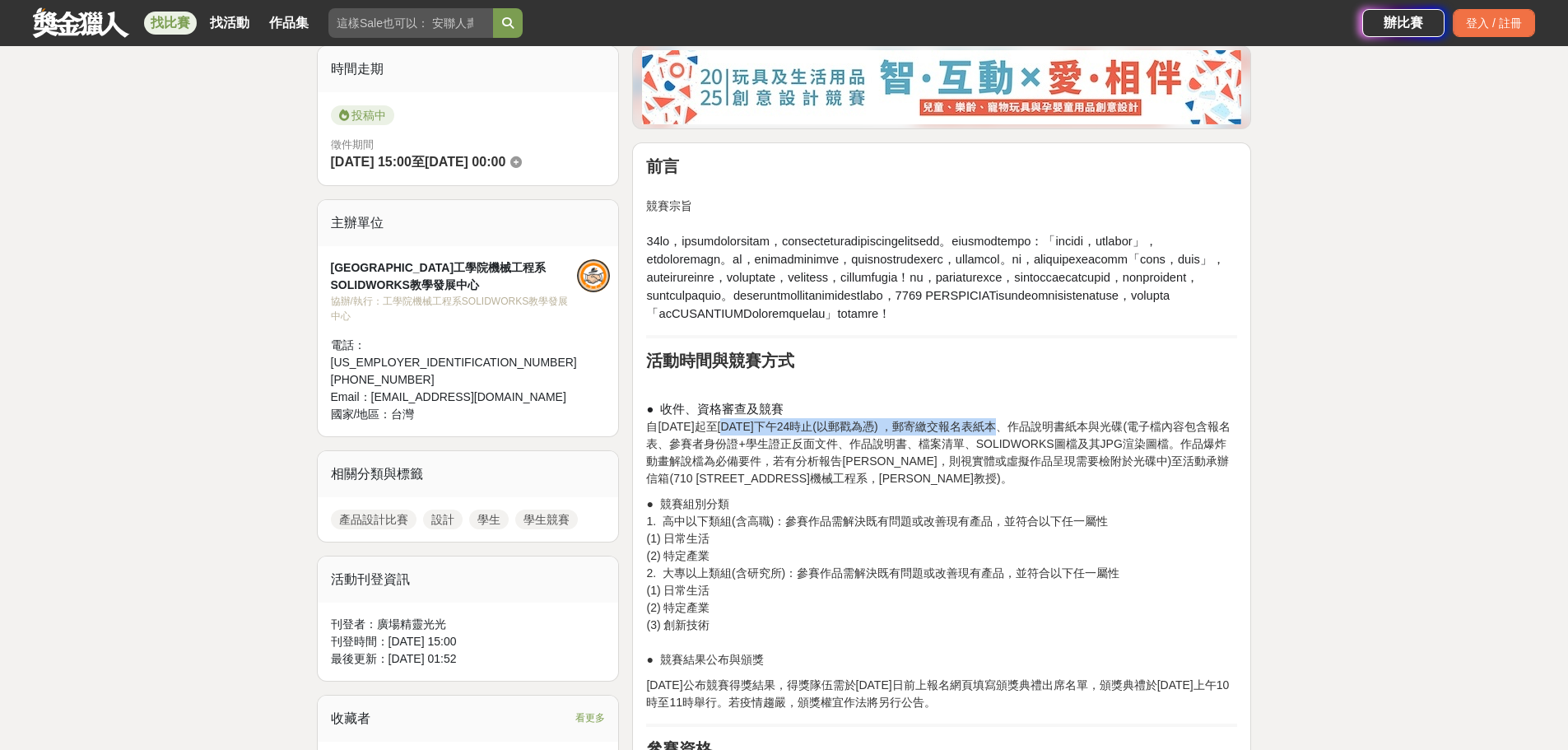
click at [775, 481] on p "● 收件、資格審查及競賽 自[DATE]起至[DATE]下午24時止(以郵戳為憑) ，郵寄繳交報名表紙本、作品說明書紙本與光碟(電子檔內容包含報名表、參賽者身…" at bounding box center [941, 444] width 590 height 87
drag, startPoint x: 1024, startPoint y: 482, endPoint x: 1075, endPoint y: 483, distance: 51.0
click at [775, 483] on p "● 收件、資格審查及競賽 自[DATE]起至[DATE]下午24時止(以郵戳為憑) ，郵寄繳交報名表紙本、作品說明書紙本與光碟(電子檔內容包含報名表、參賽者身…" at bounding box center [941, 444] width 590 height 87
drag, startPoint x: 1095, startPoint y: 481, endPoint x: 1135, endPoint y: 479, distance: 40.0
click at [775, 479] on p "● 收件、資格審查及競賽 自[DATE]起至[DATE]下午24時止(以郵戳為憑) ，郵寄繳交報名表紙本、作品說明書紙本與光碟(電子檔內容包含報名表、參賽者身…" at bounding box center [941, 444] width 590 height 87
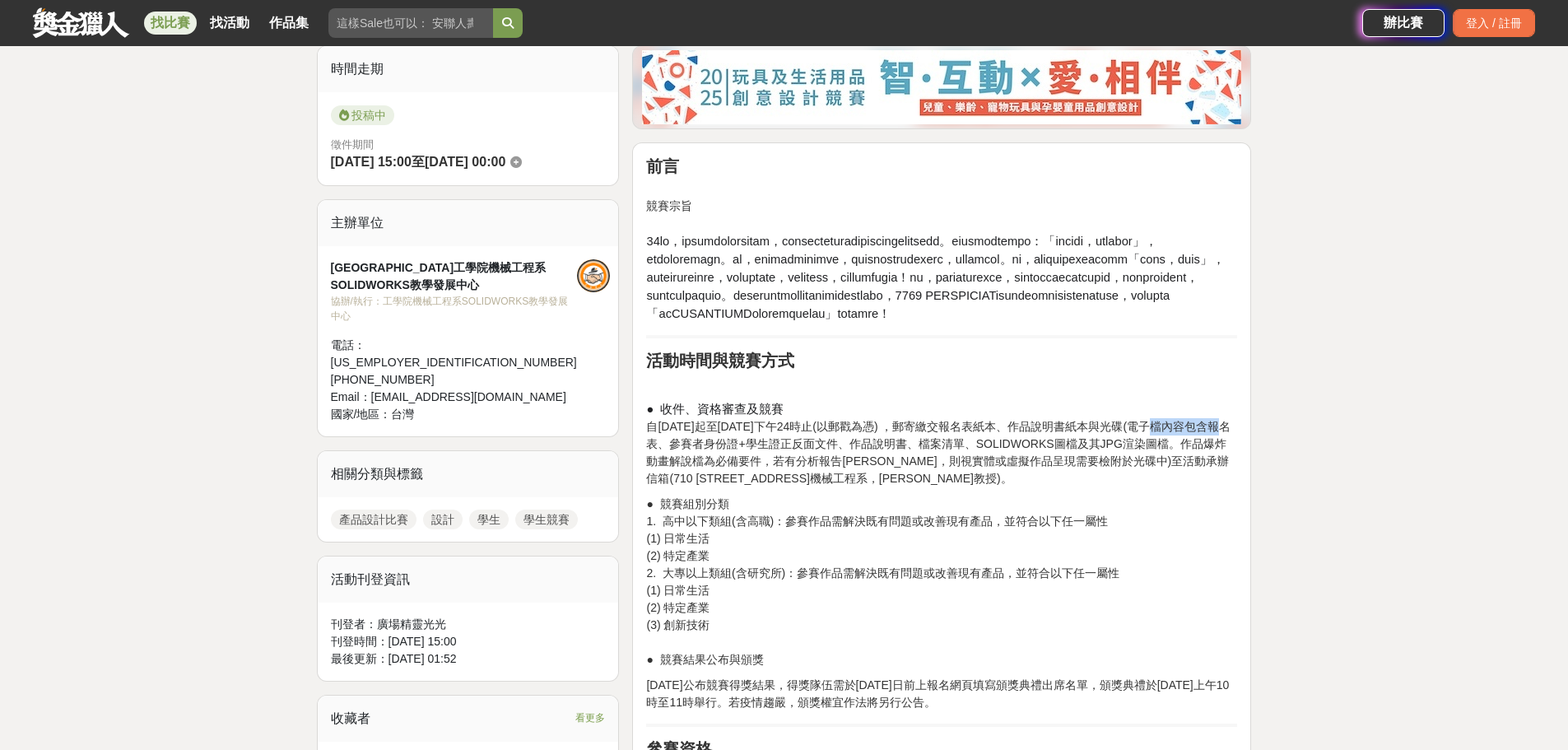
drag, startPoint x: 1154, startPoint y: 482, endPoint x: 1220, endPoint y: 479, distance: 66.1
click at [775, 479] on p "● 收件、資格審查及競賽 自[DATE]起至[DATE]下午24時止(以郵戳為憑) ，郵寄繳交報名表紙本、作品說明書紙本與光碟(電子檔內容包含報名表、參賽者身…" at bounding box center [941, 444] width 590 height 87
drag, startPoint x: 713, startPoint y: 495, endPoint x: 625, endPoint y: 502, distance: 88.3
click at [690, 488] on p "● 收件、資格審查及競賽 自[DATE]起至[DATE]下午24時止(以郵戳為憑) ，郵寄繳交報名表紙本、作品說明書紙本與光碟(電子檔內容包含報名表、參賽者身…" at bounding box center [941, 444] width 590 height 87
click at [723, 488] on p "● 收件、資格審查及競賽 自[DATE]起至[DATE]下午24時止(以郵戳為憑) ，郵寄繳交報名表紙本、作品說明書紙本與光碟(電子檔內容包含報名表、參賽者身…" at bounding box center [941, 444] width 590 height 87
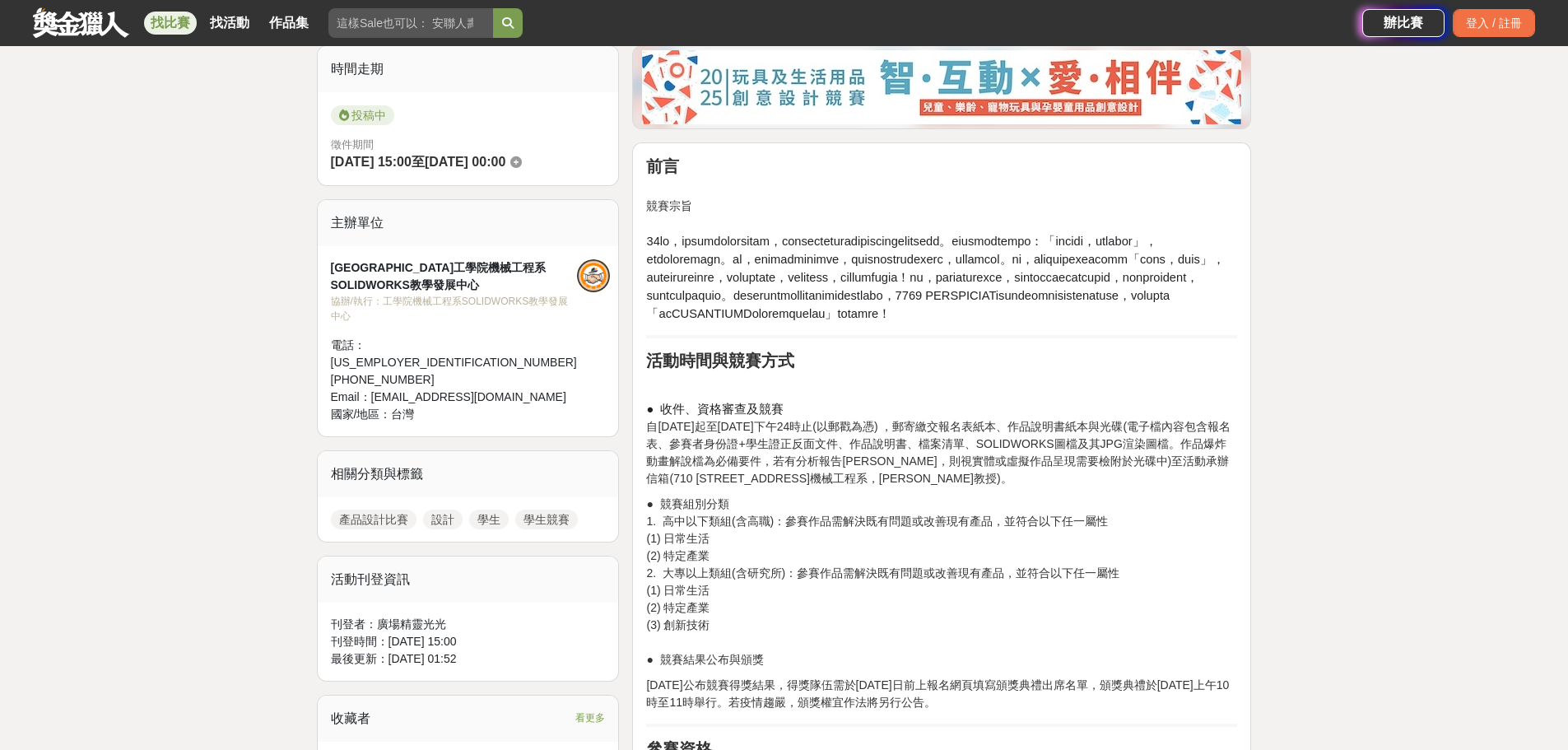
drag, startPoint x: 718, startPoint y: 498, endPoint x: 766, endPoint y: 502, distance: 48.2
click at [720, 488] on p "● 收件、資格審查及競賽 自[DATE]起至[DATE]下午24時止(以郵戳為憑) ，郵寄繳交報名表紙本、作品說明書紙本與光碟(電子檔內容包含報名表、參賽者身…" at bounding box center [941, 444] width 590 height 87
click at [766, 488] on p "● 收件、資格審查及競賽 自[DATE]起至[DATE]下午24時止(以郵戳為憑) ，郵寄繳交報名表紙本、作品說明書紙本與光碟(電子檔內容包含報名表、參賽者身…" at bounding box center [941, 444] width 590 height 87
drag, startPoint x: 760, startPoint y: 498, endPoint x: 835, endPoint y: 498, distance: 75.0
click at [775, 488] on p "● 收件、資格審查及競賽 自[DATE]起至[DATE]下午24時止(以郵戳為憑) ，郵寄繳交報名表紙本、作品說明書紙本與光碟(電子檔內容包含報名表、參賽者身…" at bounding box center [941, 444] width 590 height 87
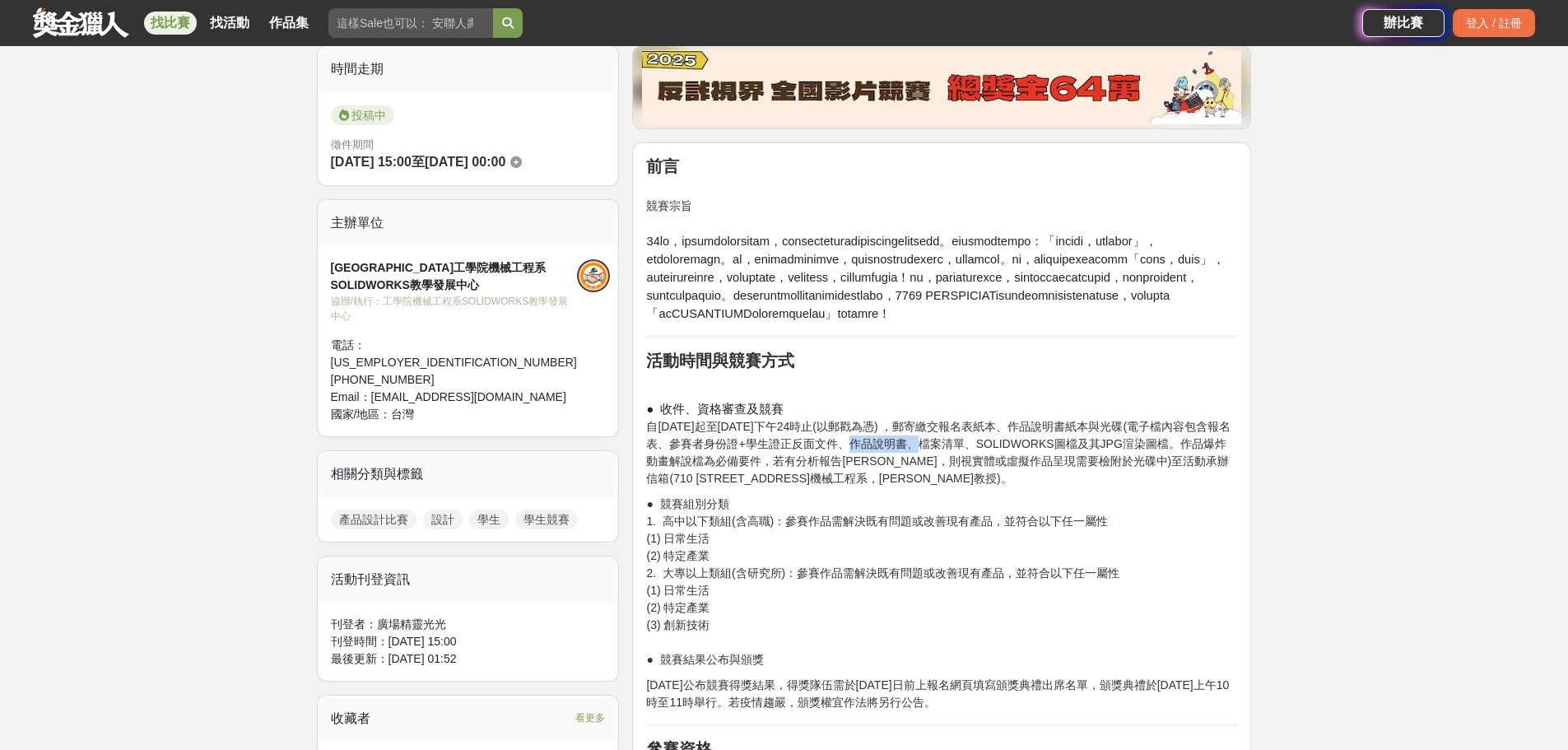
drag, startPoint x: 861, startPoint y: 505, endPoint x: 922, endPoint y: 497, distance: 61.5
click at [775, 488] on p "● 收件、資格審查及競賽 自[DATE]起至[DATE]下午24時止(以郵戳為憑) ，郵寄繳交報名表紙本、作品說明書紙本與光碟(電子檔內容包含報名表、參賽者身…" at bounding box center [941, 444] width 590 height 87
drag, startPoint x: 933, startPoint y: 495, endPoint x: 987, endPoint y: 496, distance: 54.0
click at [775, 488] on p "● 收件、資格審查及競賽 自[DATE]起至[DATE]下午24時止(以郵戳為憑) ，郵寄繳交報名表紙本、作品說明書紙本與光碟(電子檔內容包含報名表、參賽者身…" at bounding box center [941, 444] width 590 height 87
drag, startPoint x: 1012, startPoint y: 500, endPoint x: 1228, endPoint y: 494, distance: 216.1
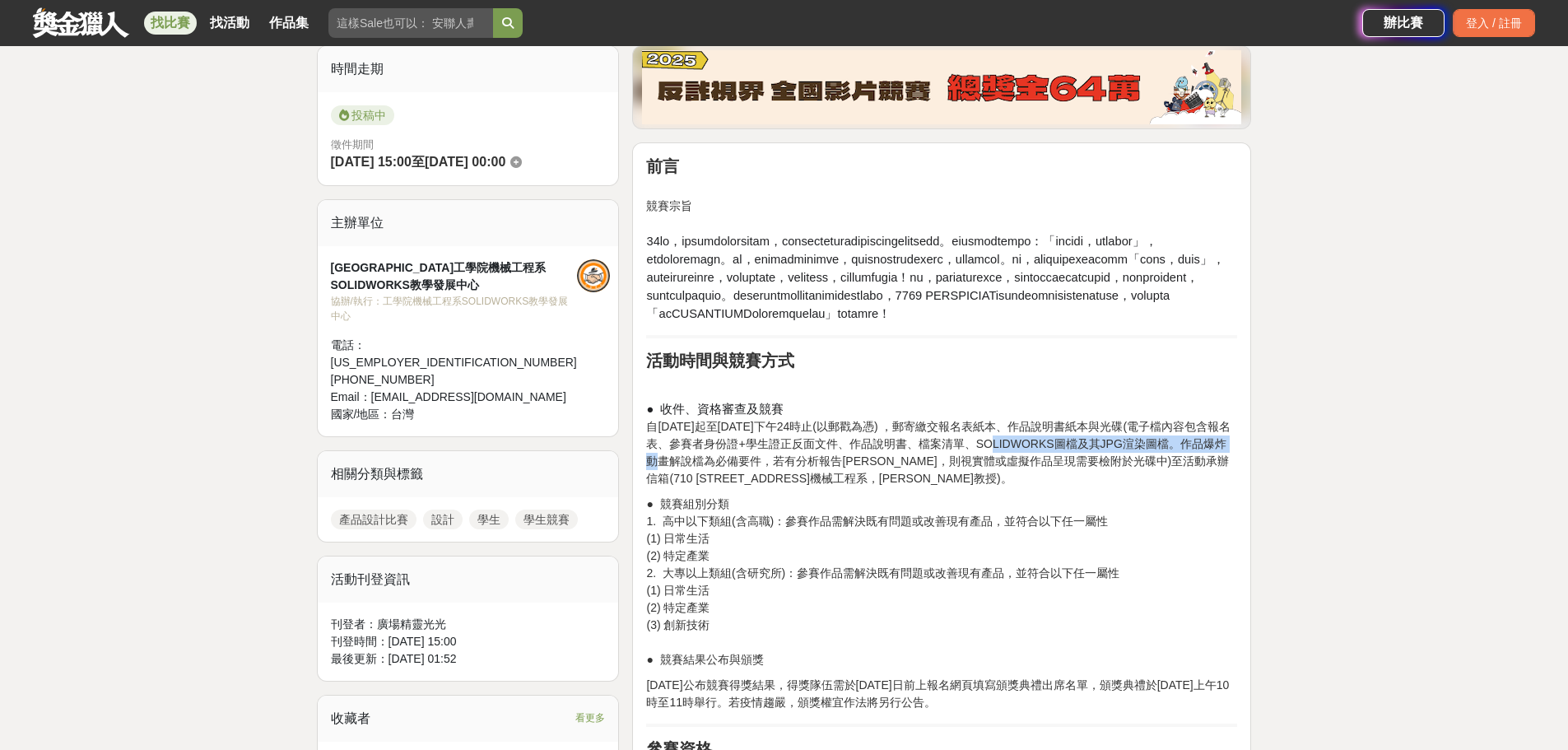
click at [775, 488] on p "● 收件、資格審查及競賽 自[DATE]起至[DATE]下午24時止(以郵戳為憑) ，郵寄繳交報名表紙本、作品說明書紙本與光碟(電子檔內容包含報名表、參賽者身…" at bounding box center [941, 444] width 590 height 87
drag, startPoint x: 684, startPoint y: 510, endPoint x: 839, endPoint y: 514, distance: 155.1
click at [775, 488] on p "● 收件、資格審查及競賽 自[DATE]起至[DATE]下午24時止(以郵戳為憑) ，郵寄繳交報名表紙本、作品說明書紙本與光碟(電子檔內容包含報名表、參賽者身…" at bounding box center [941, 444] width 590 height 87
drag, startPoint x: 858, startPoint y: 515, endPoint x: 1127, endPoint y: 511, distance: 269.0
click at [775, 488] on p "● 收件、資格審查及競賽 自[DATE]起至[DATE]下午24時止(以郵戳為憑) ，郵寄繳交報名表紙本、作品說明書紙本與光碟(電子檔內容包含報名表、參賽者身…" at bounding box center [941, 444] width 590 height 87
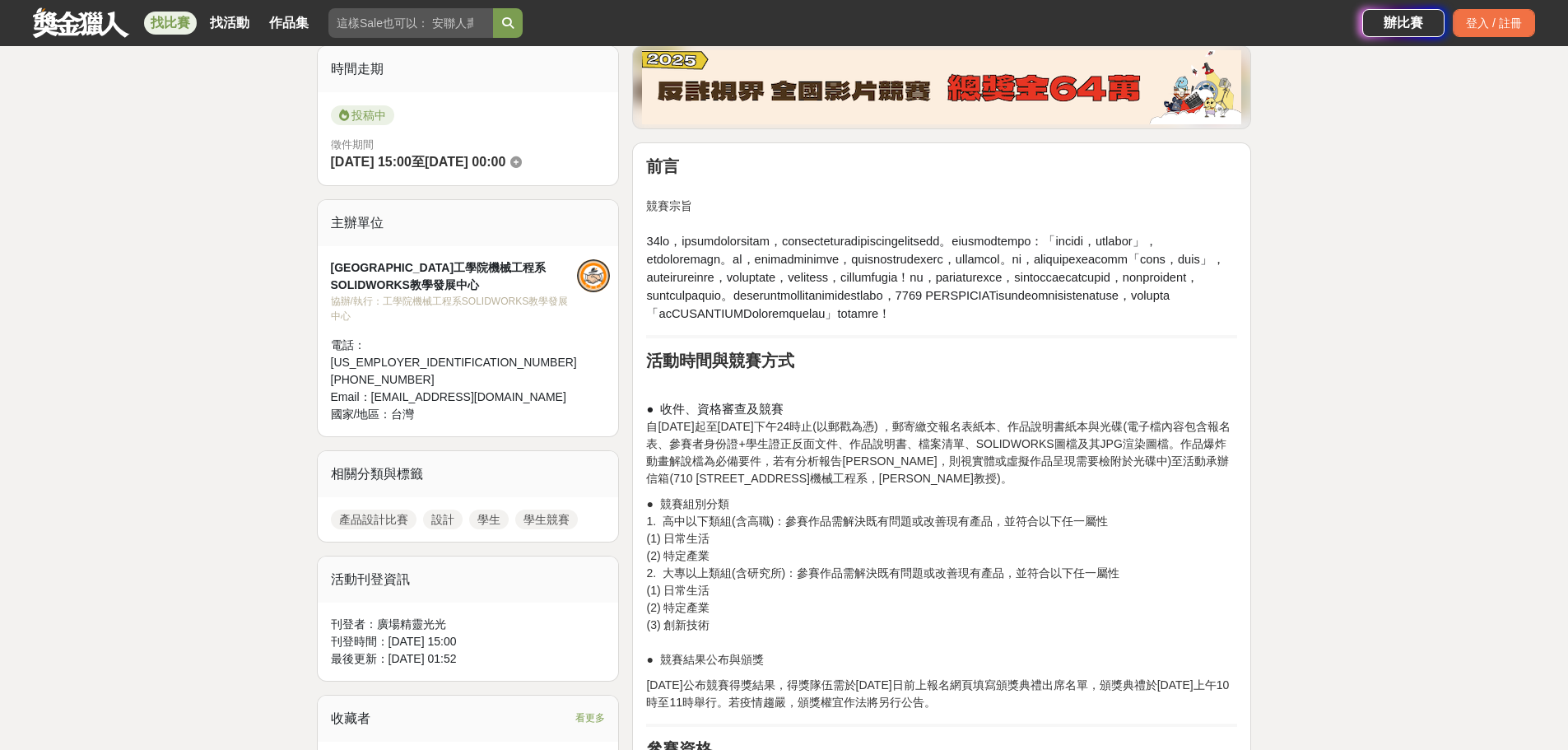
click at [775, 488] on p "● 收件、資格審查及競賽 自[DATE]起至[DATE]下午24時止(以郵戳為憑) ，郵寄繳交報名表紙本、作品說明書紙本與光碟(電子檔內容包含報名表、參賽者身…" at bounding box center [941, 444] width 590 height 87
drag, startPoint x: 972, startPoint y: 513, endPoint x: 1043, endPoint y: 520, distance: 71.3
click at [775, 488] on p "● 收件、資格審查及競賽 自[DATE]起至[DATE]下午24時止(以郵戳為憑) ，郵寄繳交報名表紙本、作品說明書紙本與光碟(電子檔內容包含報名表、參賽者身…" at bounding box center [941, 444] width 590 height 87
drag, startPoint x: 988, startPoint y: 532, endPoint x: 940, endPoint y: 539, distance: 48.5
click at [775, 488] on p "● 收件、資格審查及競賽 自[DATE]起至[DATE]下午24時止(以郵戳為憑) ，郵寄繳交報名表紙本、作品說明書紙本與光碟(電子檔內容包含報名表、參賽者身…" at bounding box center [941, 444] width 590 height 87
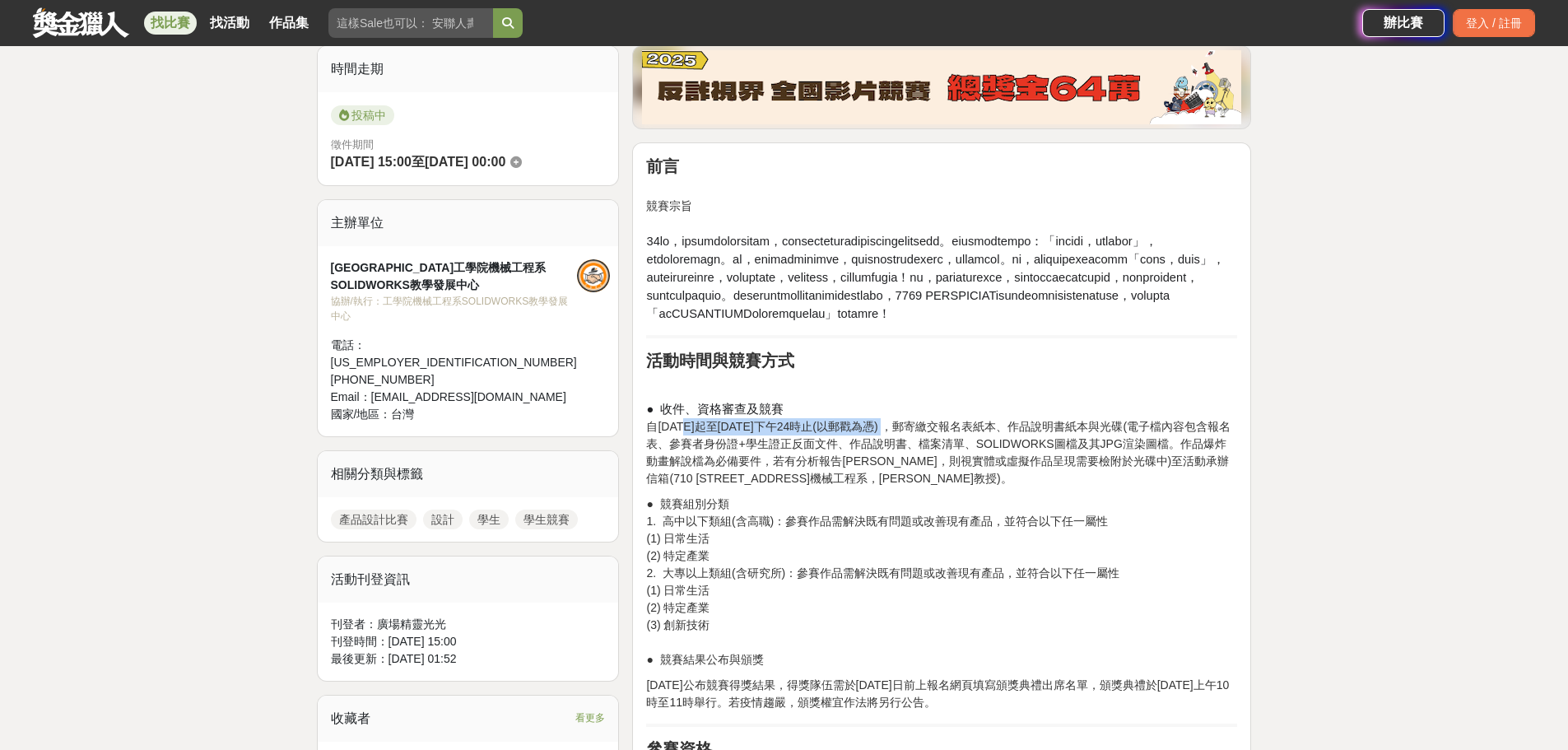
drag, startPoint x: 688, startPoint y: 480, endPoint x: 902, endPoint y: 483, distance: 214.0
click at [775, 483] on p "● 收件、資格審查及競賽 自[DATE]起至[DATE]下午24時止(以郵戳為憑) ，郵寄繳交報名表紙本、作品說明書紙本與光碟(電子檔內容包含報名表、參賽者身…" at bounding box center [941, 444] width 590 height 87
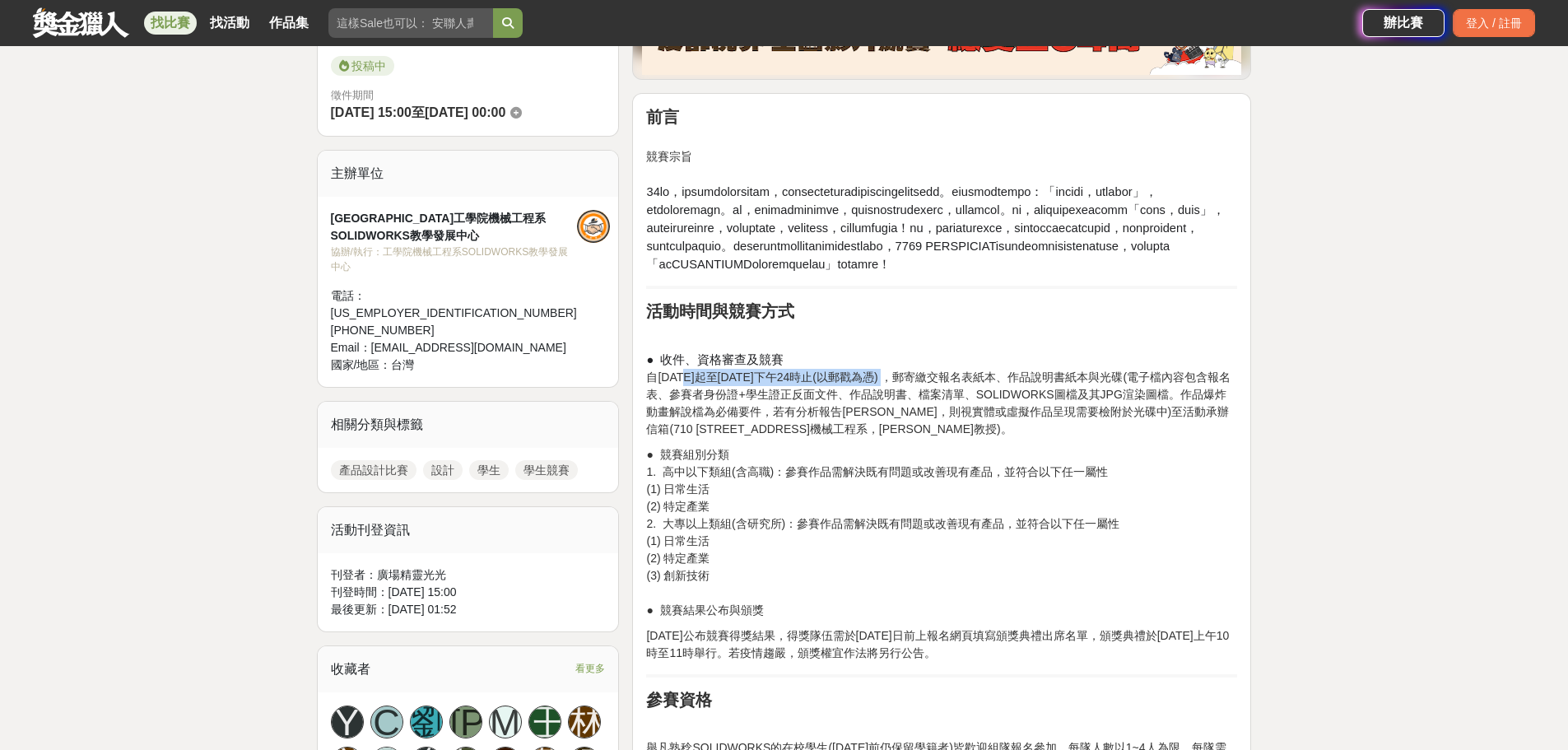
scroll to position [549, 0]
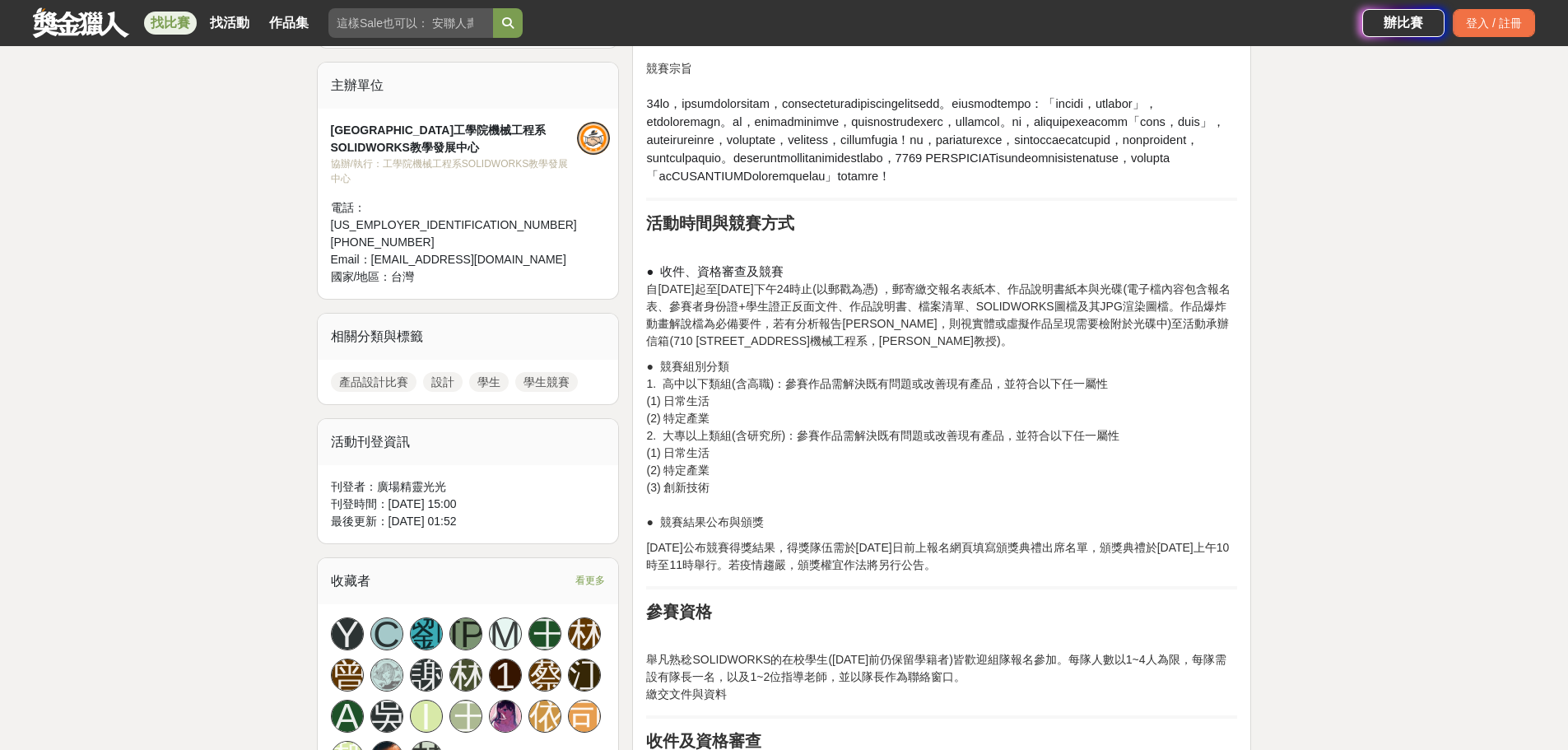
click at [773, 464] on p "● 競賽組別分類 1. 高中以下類組(含高職)：參賽作品需解決既有問題或改善現有產品，並符合以下任一屬性 (1) 日常生活 (2) 特定產業 2. 大專以上類…" at bounding box center [941, 444] width 590 height 173
drag, startPoint x: 663, startPoint y: 435, endPoint x: 801, endPoint y: 439, distance: 138.1
click at [775, 439] on p "● 競賽組別分類 1. 高中以下類組(含高職)：參賽作品需解決既有問題或改善現有產品，並符合以下任一屬性 (1) 日常生活 (2) 特定產業 2. 大專以上類…" at bounding box center [941, 444] width 590 height 173
drag, startPoint x: 884, startPoint y: 473, endPoint x: 1017, endPoint y: 437, distance: 137.8
click at [775, 473] on p "● 競賽組別分類 1. 高中以下類組(含高職)：參賽作品需解決既有問題或改善現有產品，並符合以下任一屬性 (1) 日常生活 (2) 特定產業 2. 大專以上類…" at bounding box center [941, 444] width 590 height 173
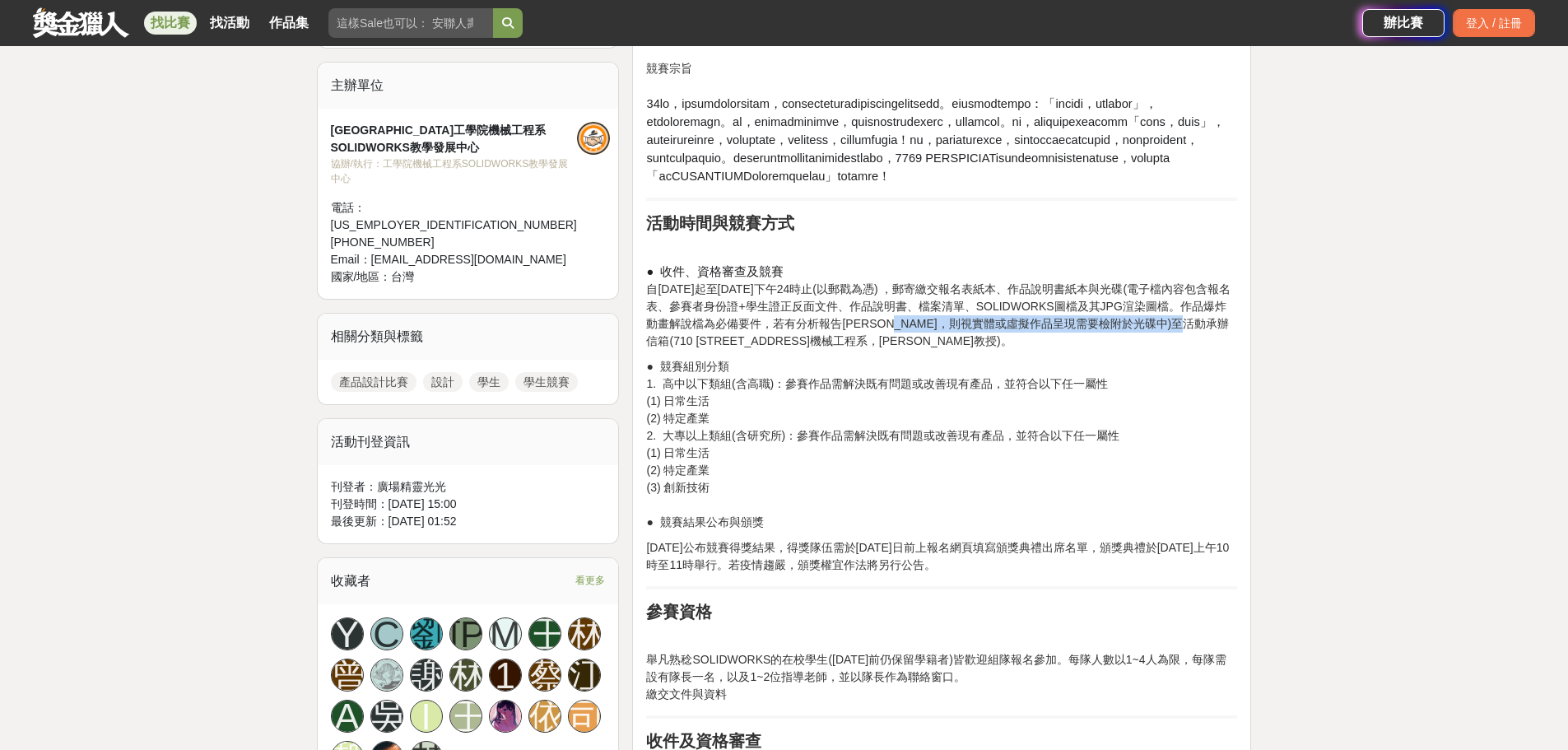
drag, startPoint x: 1009, startPoint y: 368, endPoint x: 1223, endPoint y: 373, distance: 214.1
click at [775, 350] on p "● 收件、資格審查及競賽 自[DATE]起至[DATE]下午24時止(以郵戳為憑) ，郵寄繳交報名表紙本、作品說明書紙本與光碟(電子檔內容包含報名表、參賽者身…" at bounding box center [941, 306] width 590 height 87
drag, startPoint x: 953, startPoint y: 397, endPoint x: 752, endPoint y: 440, distance: 205.5
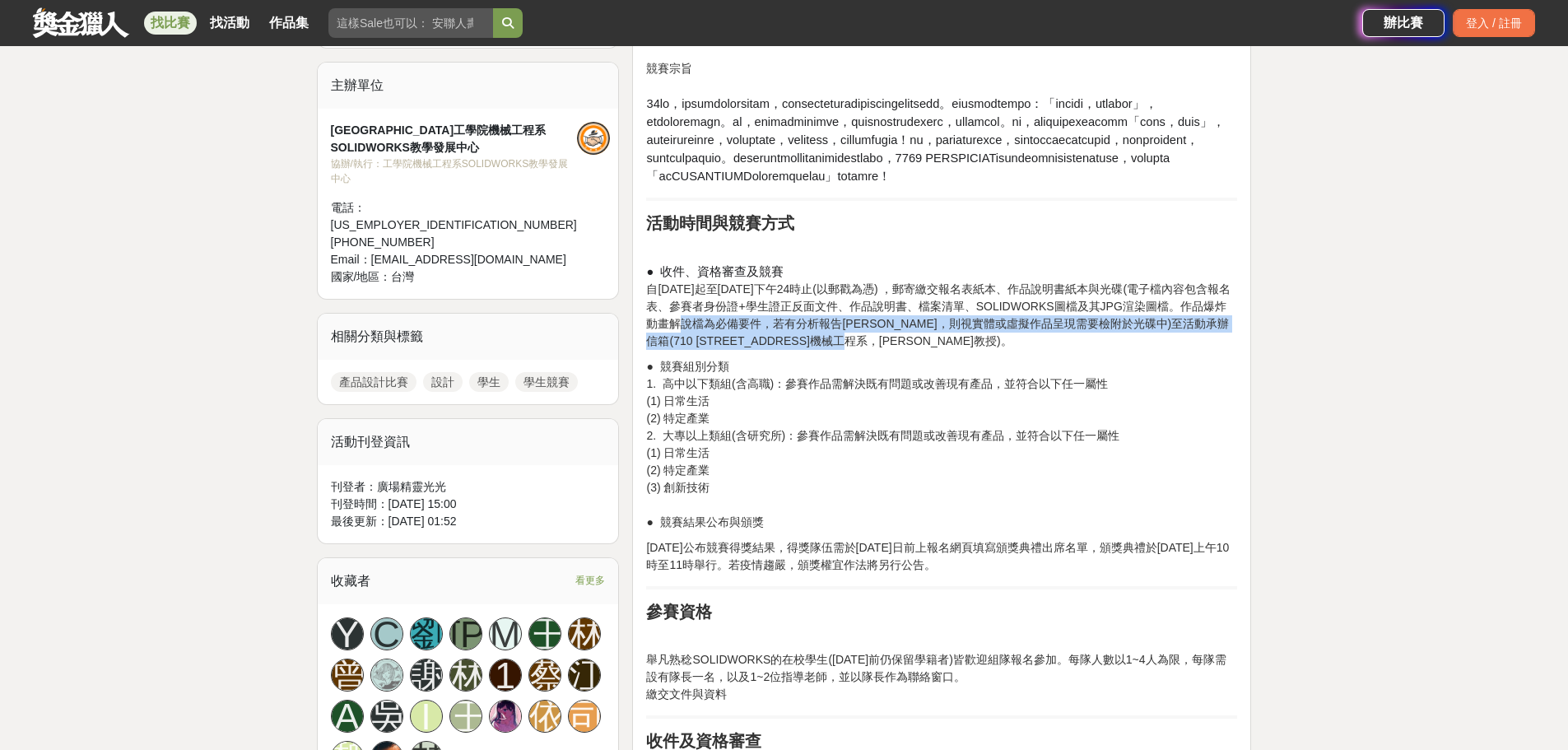
click at [667, 350] on p "● 收件、資格審查及競賽 自[DATE]起至[DATE]下午24時止(以郵戳為憑) ，郵寄繳交報名表紙本、作品說明書紙本與光碟(電子檔內容包含報名表、參賽者身…" at bounding box center [941, 306] width 590 height 87
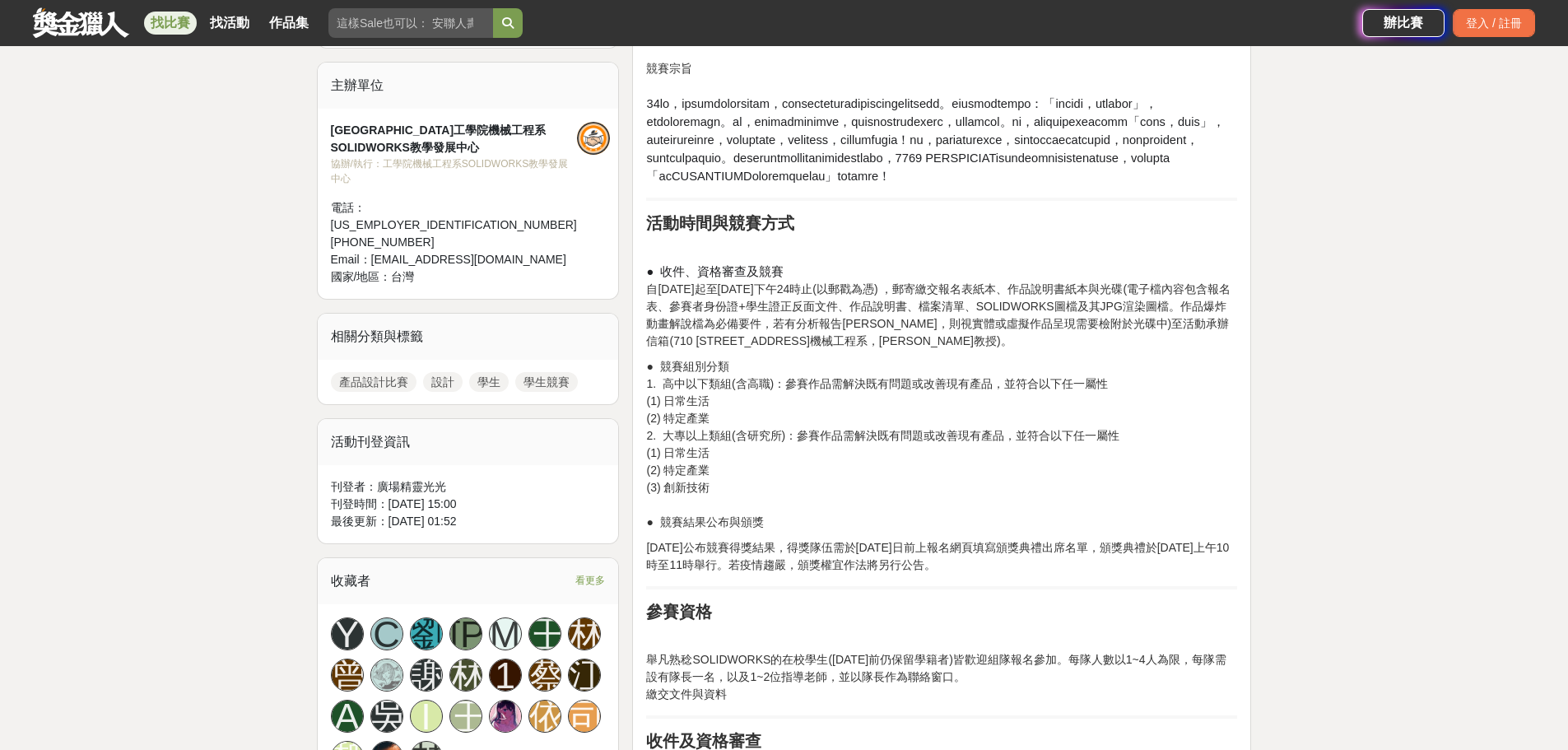
click at [761, 438] on p "● 競賽組別分類 1. 高中以下類組(含高職)：參賽作品需解決既有問題或改善現有產品，並符合以下任一屬性 (1) 日常生活 (2) 特定產業 2. 大專以上類…" at bounding box center [941, 444] width 590 height 173
drag, startPoint x: 748, startPoint y: 463, endPoint x: 693, endPoint y: 383, distance: 97.1
click at [745, 463] on p "● 競賽組別分類 1. 高中以下類組(含高職)：參賽作品需解決既有問題或改善現有產品，並符合以下任一屬性 (1) 日常生活 (2) 特定產業 2. 大專以上類…" at bounding box center [941, 444] width 590 height 173
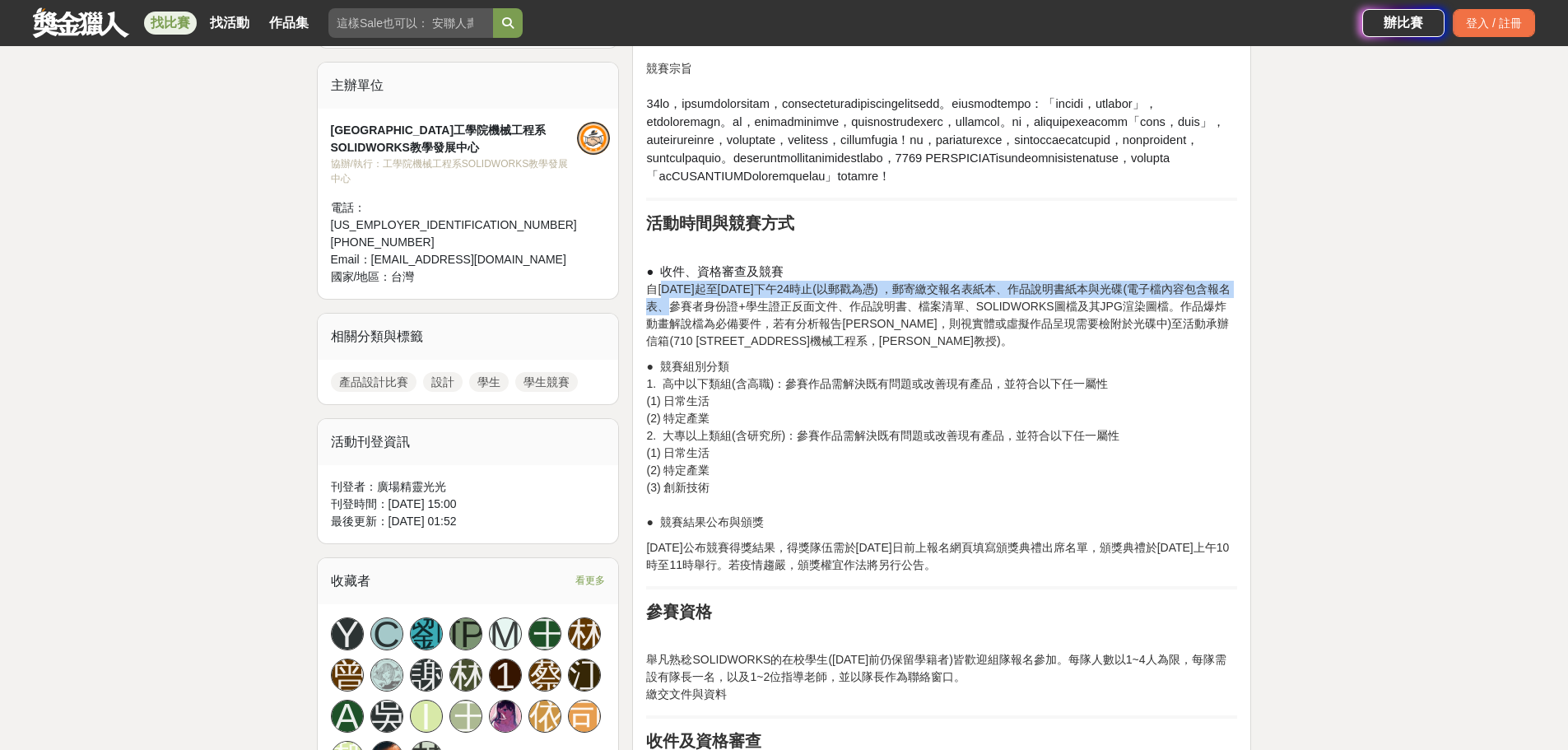
drag, startPoint x: 674, startPoint y: 351, endPoint x: 657, endPoint y: 322, distance: 33.6
click at [660, 329] on p "● 收件、資格審查及競賽 自[DATE]起至[DATE]下午24時止(以郵戳為憑) ，郵寄繳交報名表紙本、作品說明書紙本與光碟(電子檔內容包含報名表、參賽者身…" at bounding box center [941, 306] width 590 height 87
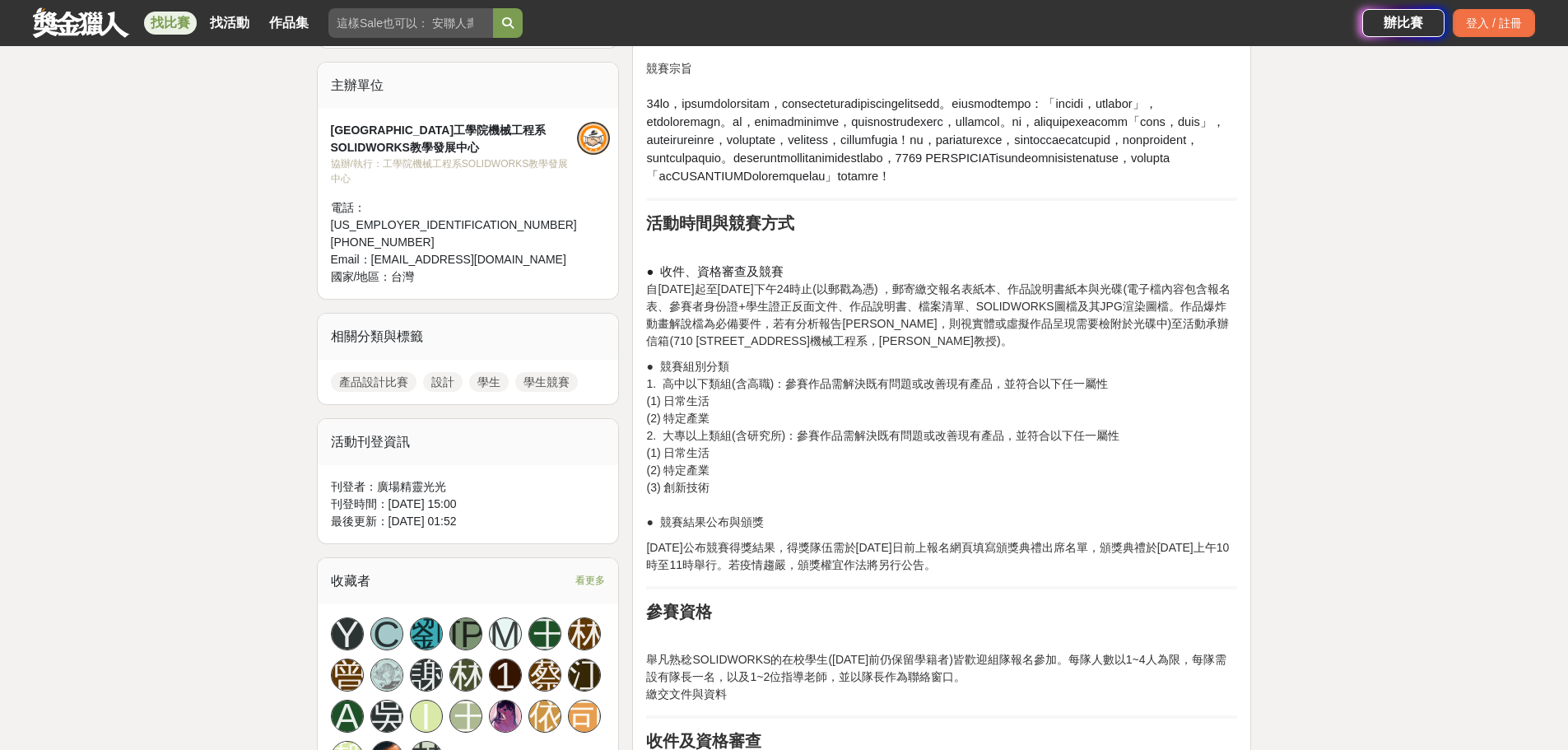
drag, startPoint x: 659, startPoint y: 323, endPoint x: 645, endPoint y: 326, distance: 14.3
click at [656, 278] on span "● 收件、資格審查及競賽" at bounding box center [714, 272] width 137 height 13
click at [655, 278] on span "● 收件、資格審查及競賽" at bounding box center [714, 272] width 137 height 13
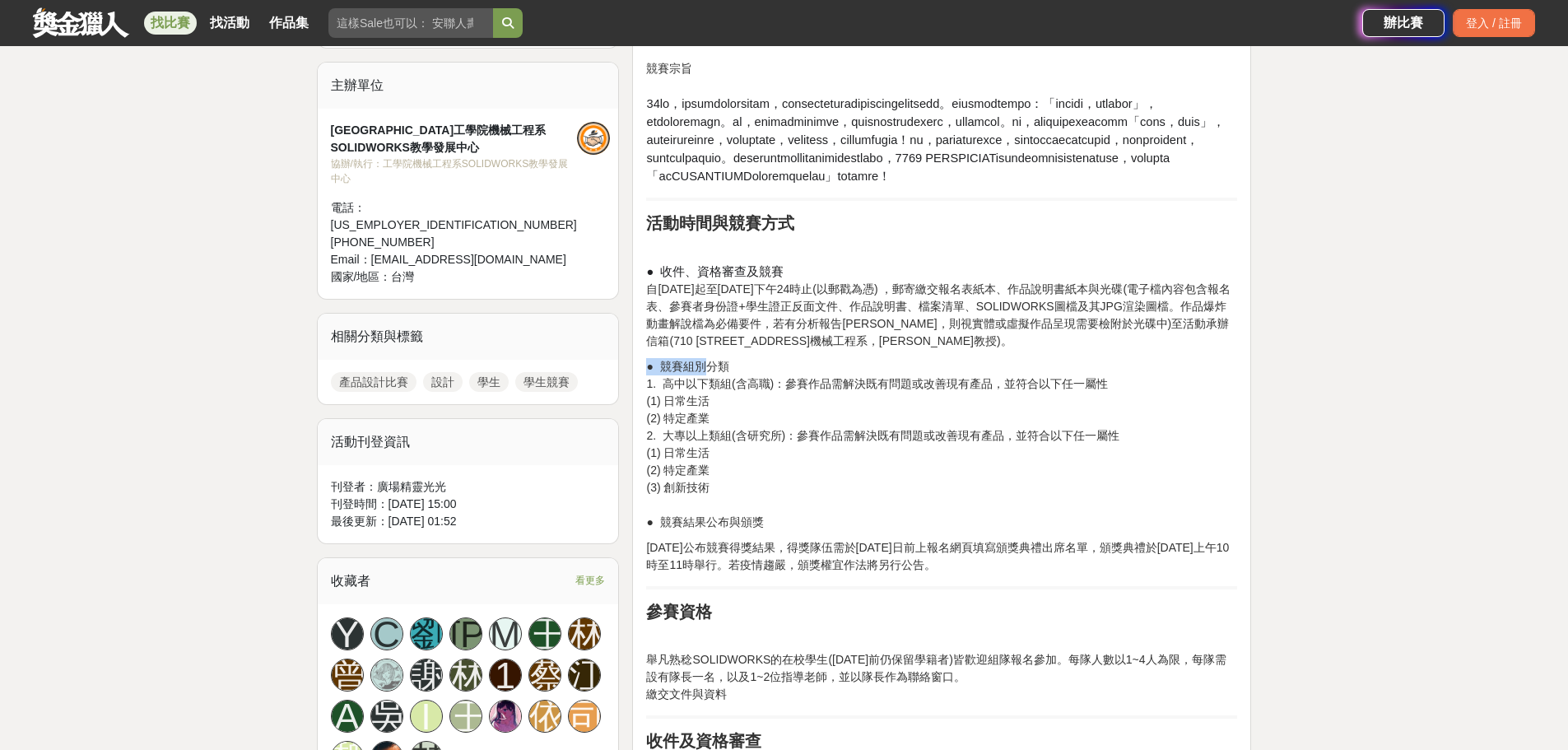
drag, startPoint x: 646, startPoint y: 424, endPoint x: 740, endPoint y: 424, distance: 94.0
click at [717, 424] on p "● 競賽組別分類 1. 高中以下類組(含高職)：參賽作品需解決既有問題或改善現有產品，並符合以下任一屬性 (1) 日常生活 (2) 特定產業 2. 大專以上類…" at bounding box center [941, 444] width 590 height 173
click at [752, 424] on p "● 競賽組別分類 1. 高中以下類組(含高職)：參賽作品需解決既有問題或改善現有產品，並符合以下任一屬性 (1) 日常生活 (2) 特定產業 2. 大專以上類…" at bounding box center [941, 444] width 590 height 173
click at [775, 436] on p "● 競賽組別分類 1. 高中以下類組(含高職)：參賽作品需解決既有問題或改善現有產品，並符合以下任一屬性 (1) 日常生活 (2) 特定產業 2. 大專以上類…" at bounding box center [941, 444] width 590 height 173
drag, startPoint x: 816, startPoint y: 457, endPoint x: 881, endPoint y: 439, distance: 67.4
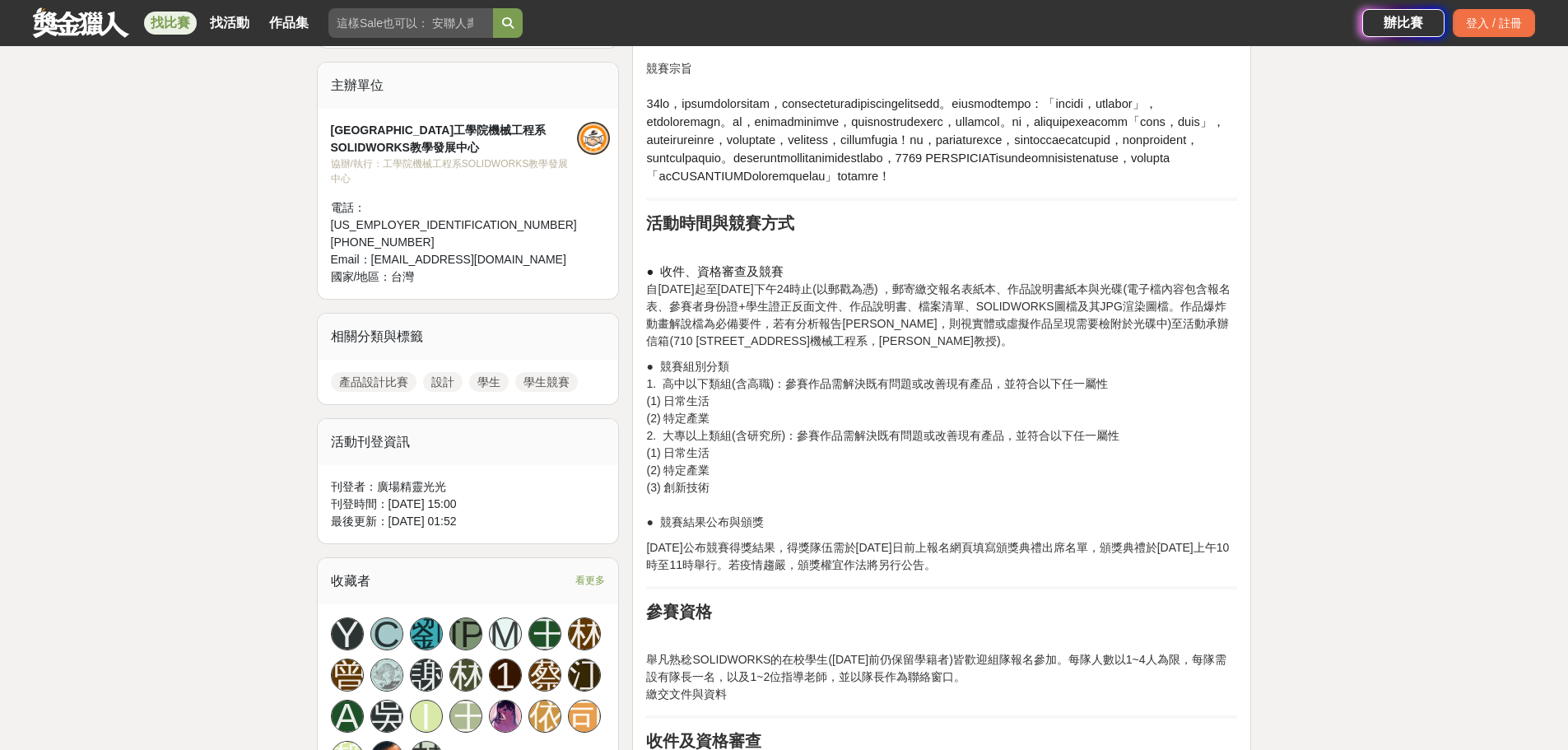
click at [775, 454] on p "● 競賽組別分類 1. 高中以下類組(含高職)：參賽作品需解決既有問題或改善現有產品，並符合以下任一屬性 (1) 日常生活 (2) 特定產業 2. 大專以上類…" at bounding box center [941, 444] width 590 height 173
click at [775, 433] on p "● 競賽組別分類 1. 高中以下類組(含高職)：參賽作品需解決既有問題或改善現有產品，並符合以下任一屬性 (1) 日常生活 (2) 特定產業 2. 大專以上類…" at bounding box center [941, 444] width 590 height 173
drag, startPoint x: 674, startPoint y: 437, endPoint x: 997, endPoint y: 431, distance: 323.1
click at [775, 431] on p "● 競賽組別分類 1. 高中以下類組(含高職)：參賽作品需解決既有問題或改善現有產品，並符合以下任一屬性 (1) 日常生活 (2) 特定產業 2. 大專以上類…" at bounding box center [941, 444] width 590 height 173
click at [775, 520] on p "● 競賽組別分類 1. 高中以下類組(含高職)：參賽作品需解決既有問題或改善現有產品，並符合以下任一屬性 (1) 日常生活 (2) 特定產業 2. 大專以上類…" at bounding box center [941, 444] width 590 height 173
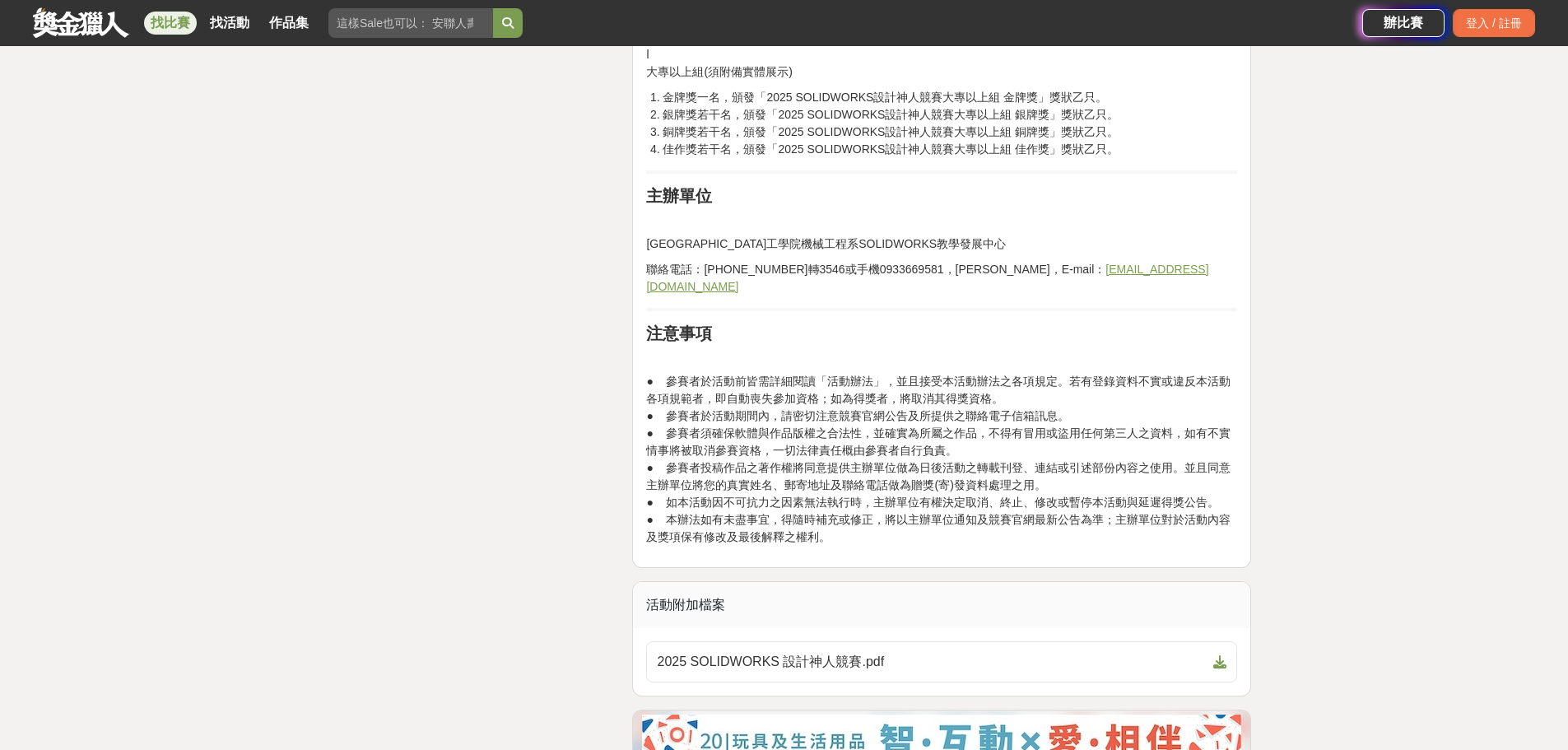
scroll to position [2469, 0]
